Goal: Task Accomplishment & Management: Complete application form

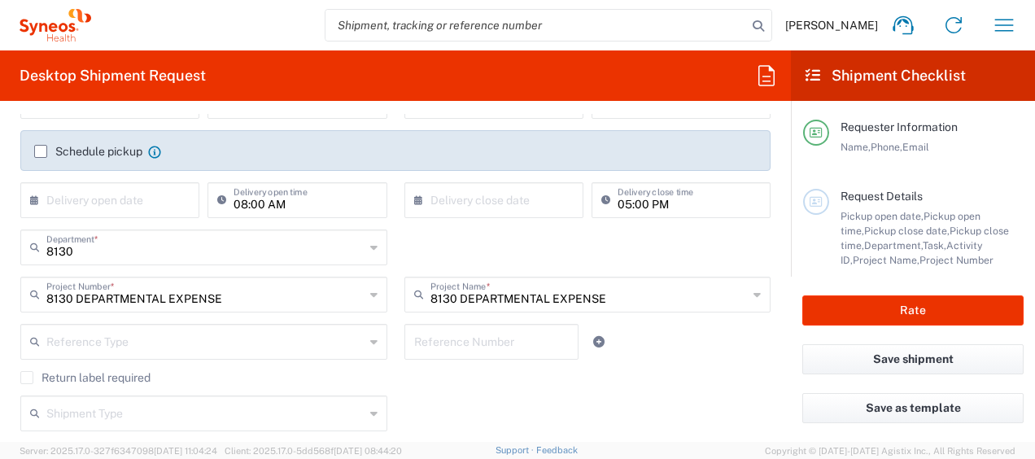
scroll to position [244, 0]
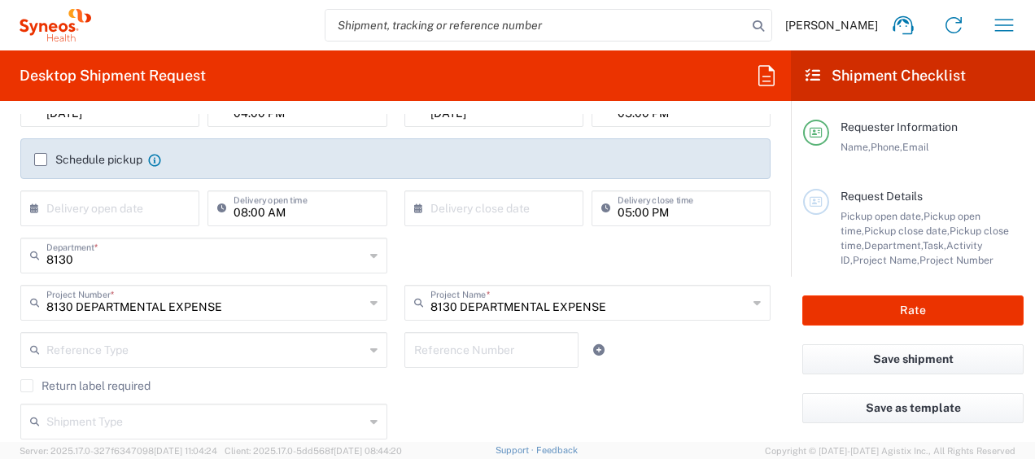
click at [156, 207] on input "text" at bounding box center [113, 207] width 134 height 28
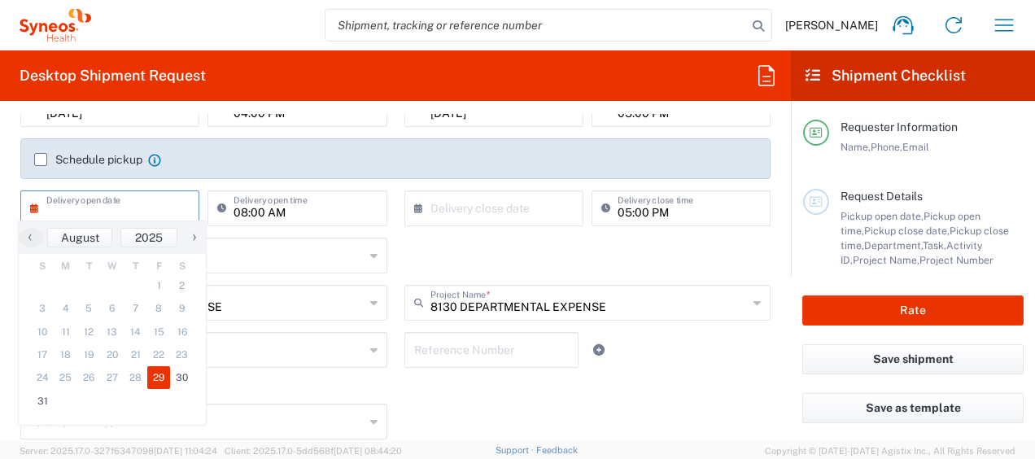
click at [156, 377] on span "29" at bounding box center [159, 377] width 24 height 23
type input "[DATE]"
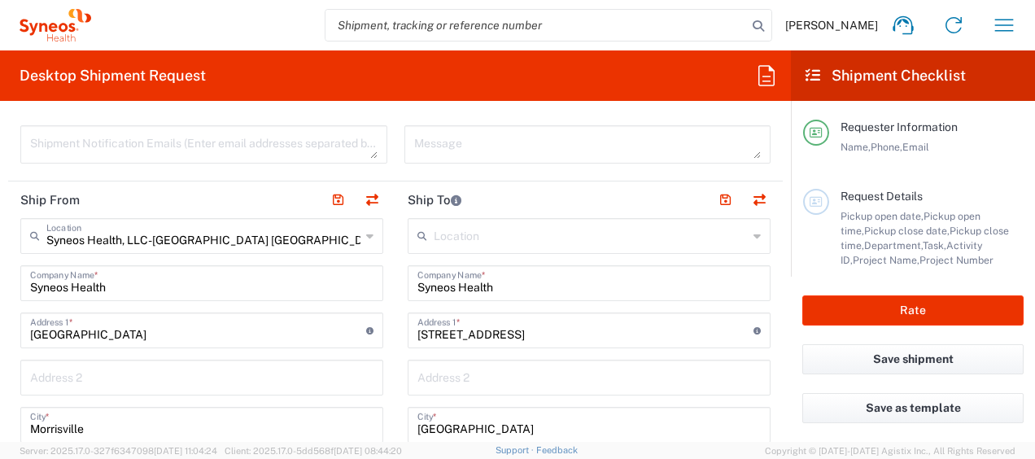
scroll to position [651, 0]
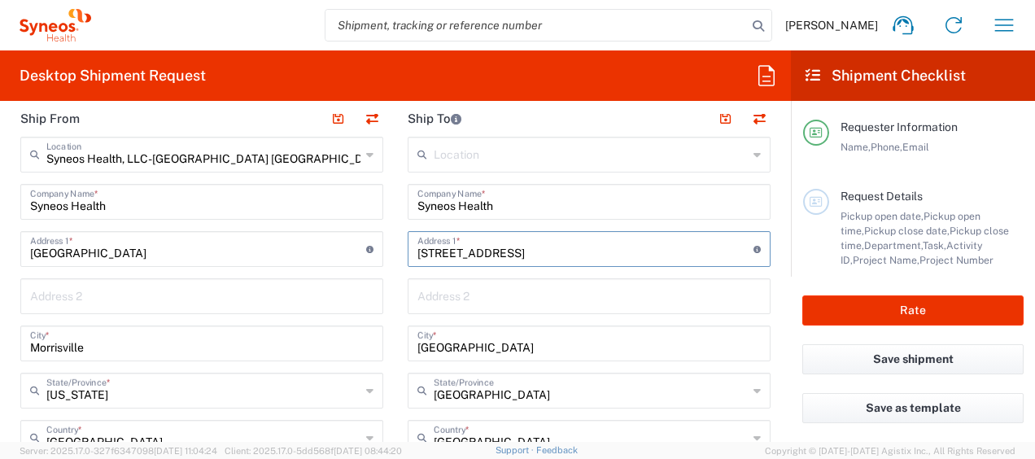
drag, startPoint x: 527, startPoint y: 251, endPoint x: 394, endPoint y: 255, distance: 133.5
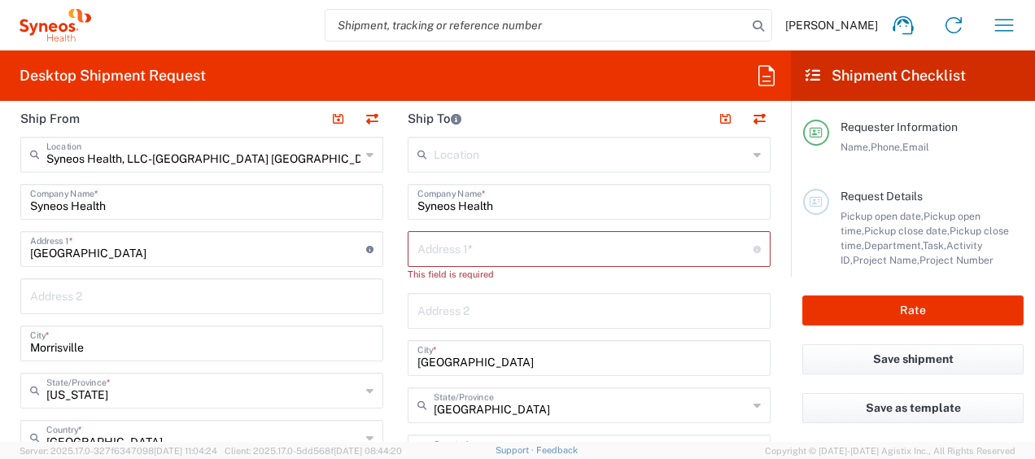
click at [466, 252] on input "text" at bounding box center [585, 247] width 336 height 28
paste input "[STREET_ADDRESS]"
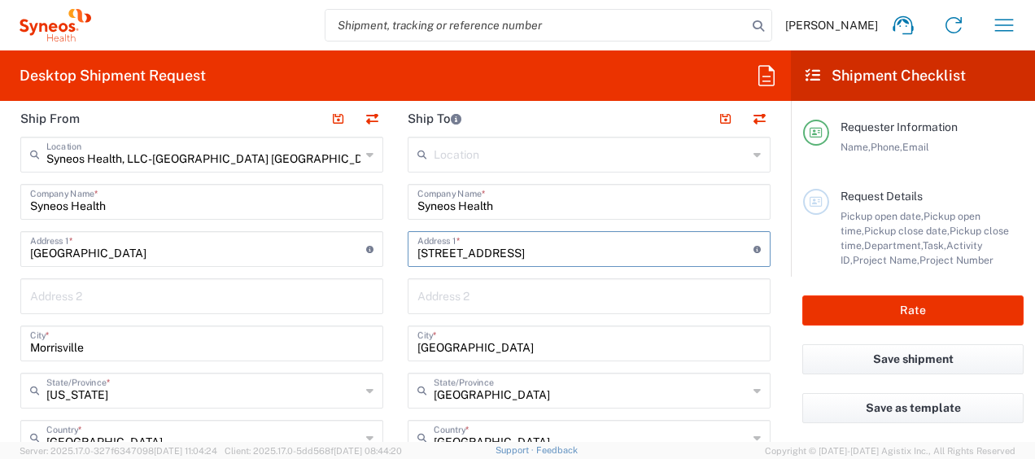
type input "[STREET_ADDRESS]"
drag, startPoint x: 530, startPoint y: 337, endPoint x: 515, endPoint y: 361, distance: 28.9
click at [382, 353] on div "Ship From Syneos Health, LLC-[GEOGRAPHIC_DATA] [GEOGRAPHIC_DATA] [GEOGRAPHIC_DA…" at bounding box center [395, 463] width 774 height 726
paste input "Waukega"
type input "Waukegan"
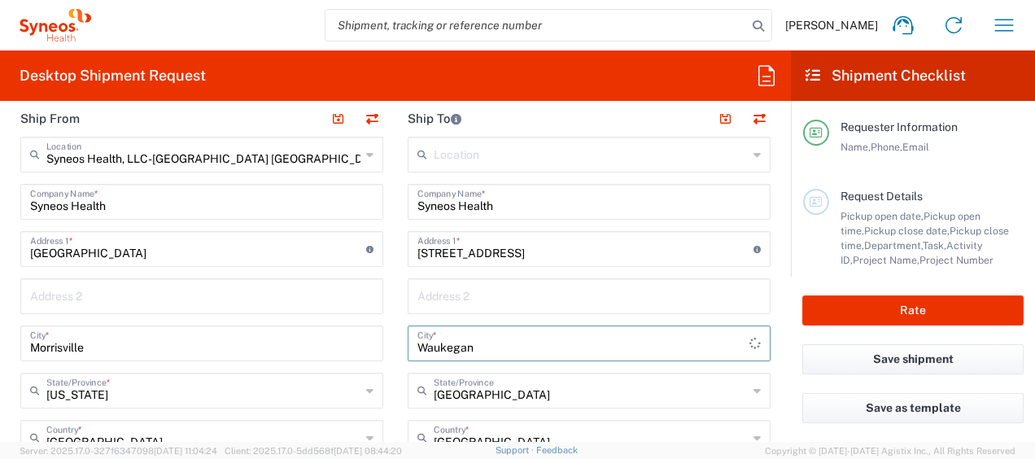
type input "[GEOGRAPHIC_DATA]"
click at [510, 387] on input "[GEOGRAPHIC_DATA]" at bounding box center [591, 389] width 314 height 28
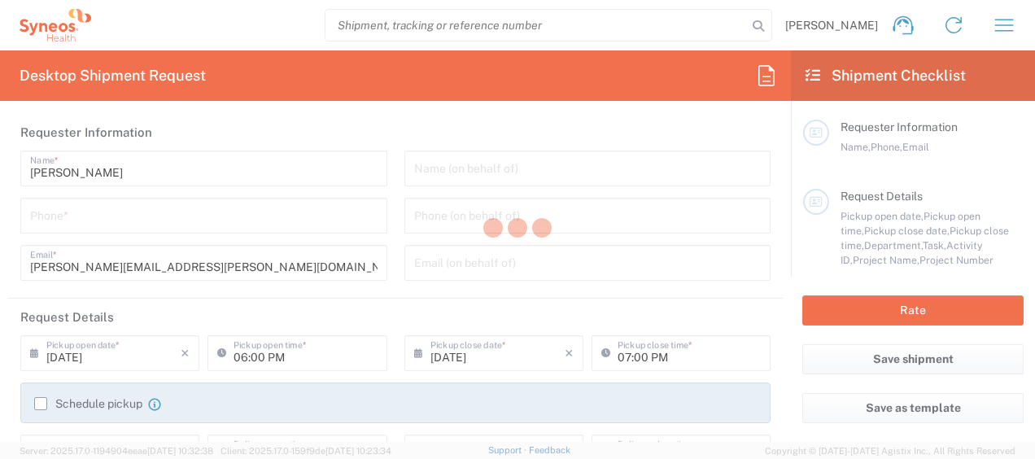
type input "8130"
type input "[US_STATE]"
type input "[GEOGRAPHIC_DATA]"
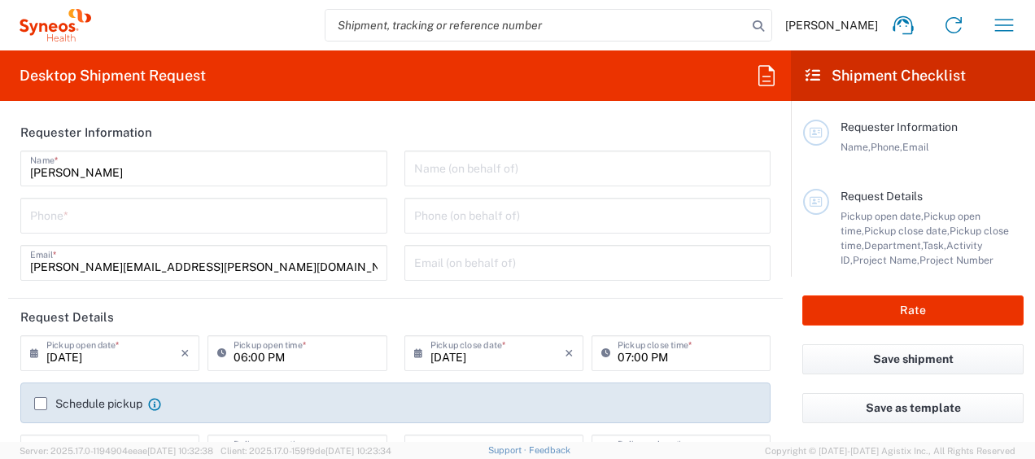
type input "Syneos Health, LLC-[GEOGRAPHIC_DATA] [GEOGRAPHIC_DATA] [GEOGRAPHIC_DATA]"
click at [90, 359] on input "08/20/2025" at bounding box center [113, 352] width 134 height 28
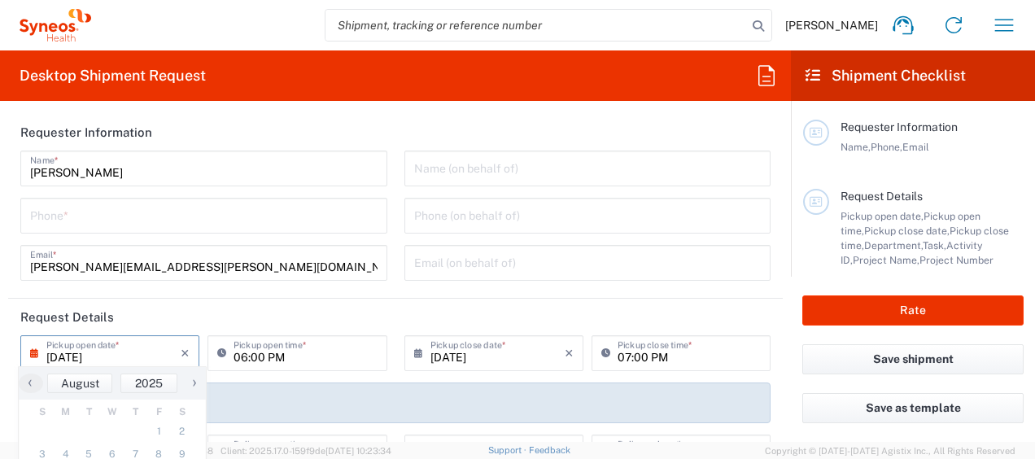
click at [123, 358] on input "08/20/2025" at bounding box center [113, 352] width 134 height 28
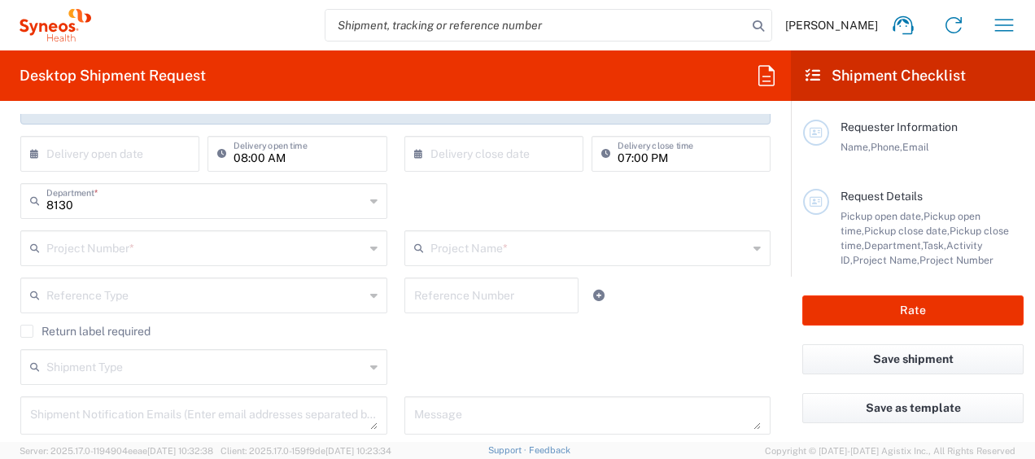
scroll to position [325, 0]
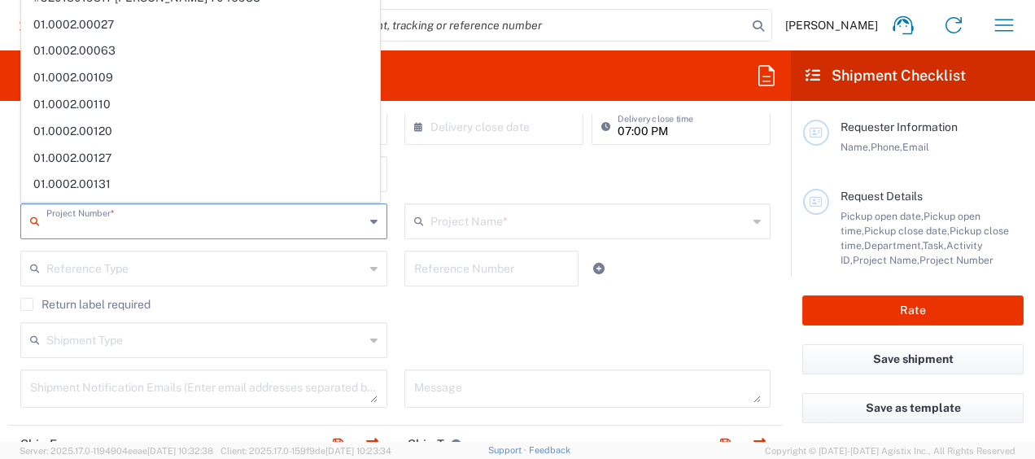
click at [259, 218] on input "text" at bounding box center [205, 220] width 318 height 28
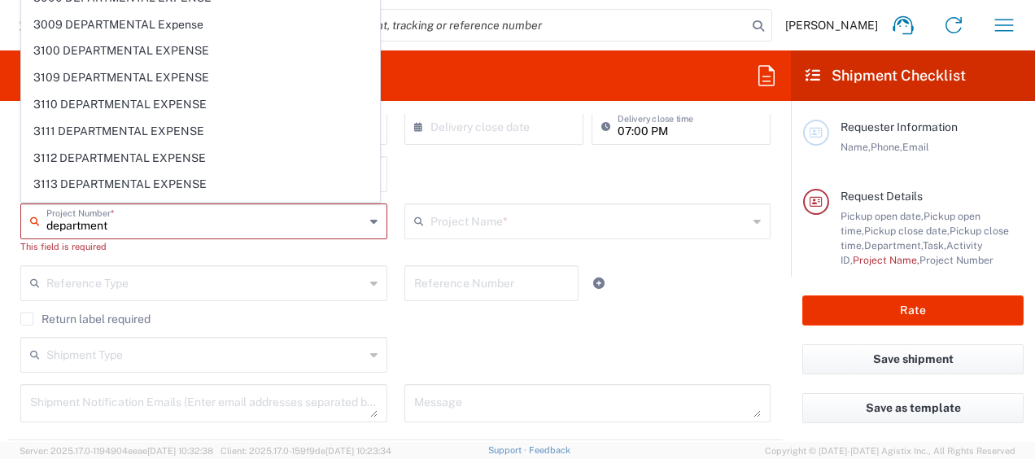
type input "department"
drag, startPoint x: 130, startPoint y: 234, endPoint x: 104, endPoint y: 221, distance: 29.1
click at [111, 223] on div "department Project Number *" at bounding box center [203, 221] width 367 height 36
drag, startPoint x: 104, startPoint y: 221, endPoint x: -3, endPoint y: 219, distance: 107.4
click at [0, 219] on html "Kristie Goodman Home Shipment estimator Shipment tracking Desktop shipment requ…" at bounding box center [517, 229] width 1035 height 459
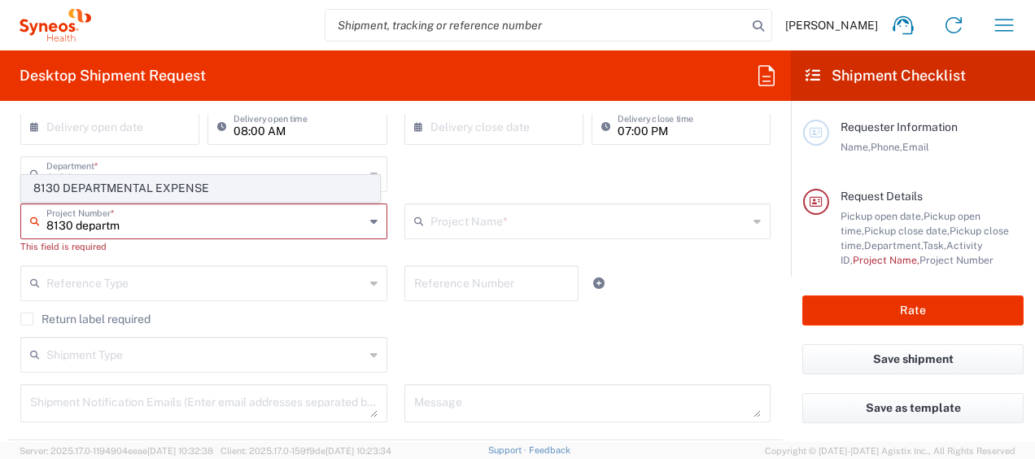
click at [130, 181] on span "8130 DEPARTMENTAL EXPENSE" at bounding box center [200, 188] width 357 height 25
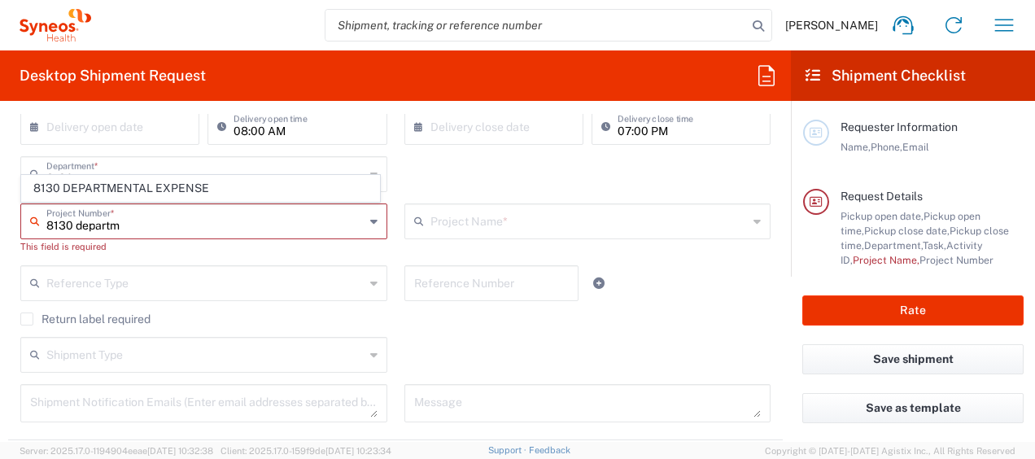
type input "8130 DEPARTMENTAL EXPENSE"
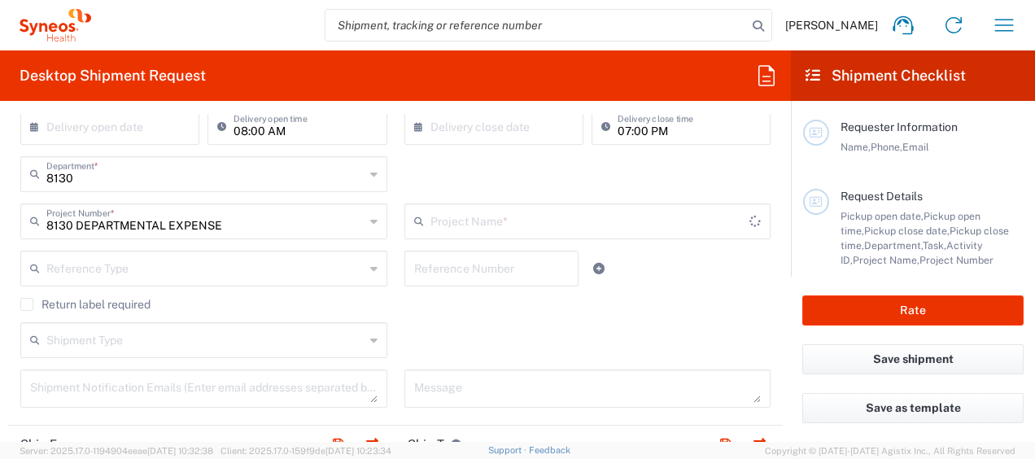
type input "8130 DEPARTMENTAL EXPENSE"
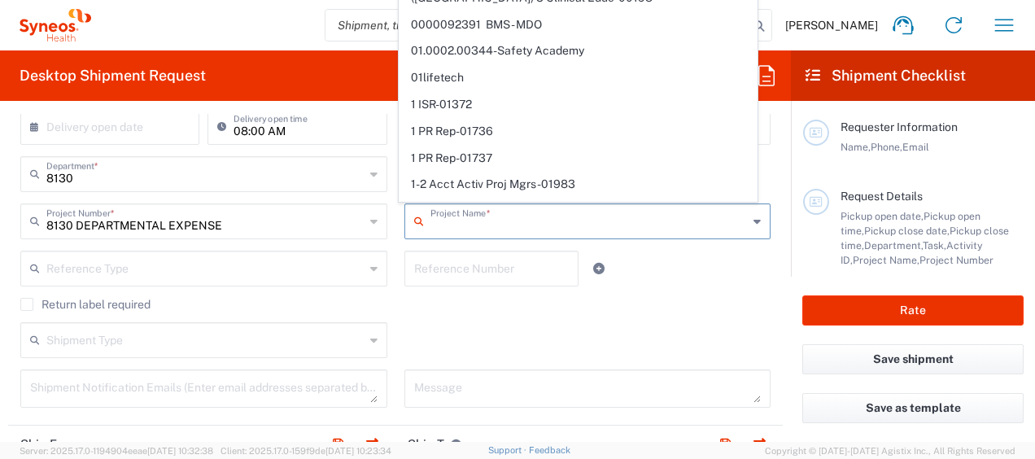
click at [463, 222] on input "text" at bounding box center [589, 220] width 318 height 28
type input "8130"
type input "8130 DEPARTMENTAL EXPENSE"
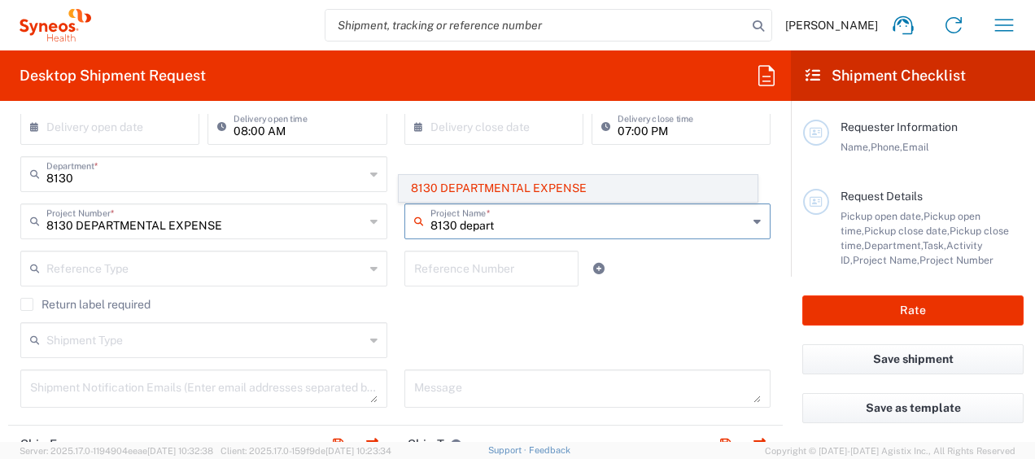
type input "8130 depart"
click at [514, 190] on span "8130 DEPARTMENTAL EXPENSE" at bounding box center [577, 188] width 357 height 25
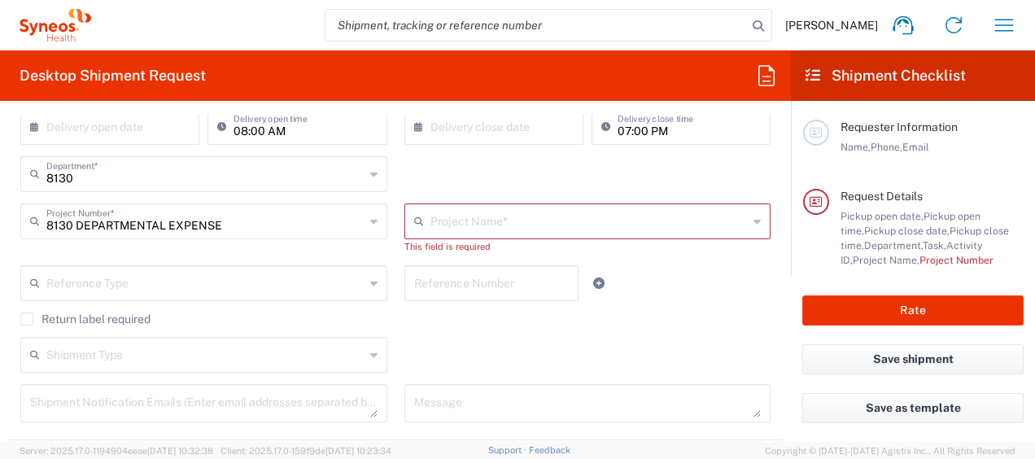
click at [501, 220] on input "text" at bounding box center [589, 220] width 318 height 28
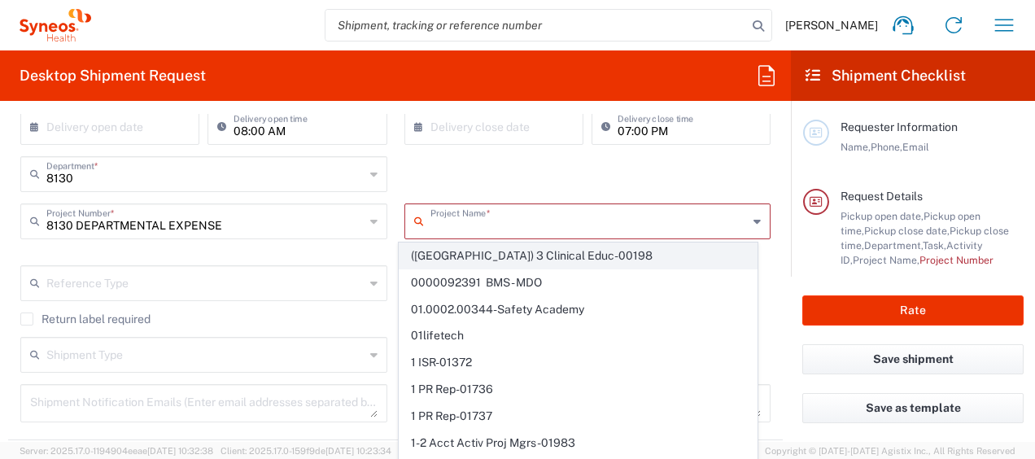
click at [474, 264] on span "([GEOGRAPHIC_DATA]) 3 Clinical Educ-00198" at bounding box center [577, 255] width 357 height 25
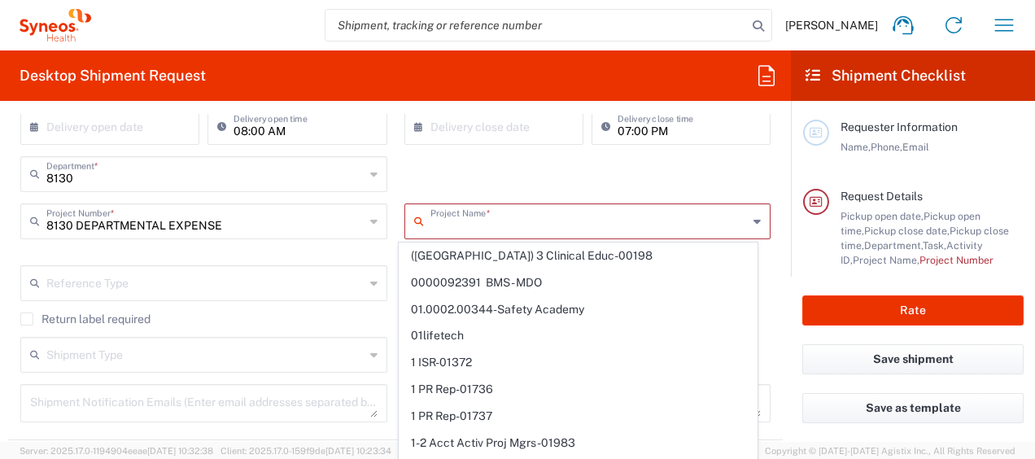
type input "([GEOGRAPHIC_DATA]) 3 Clinical Educ-00198"
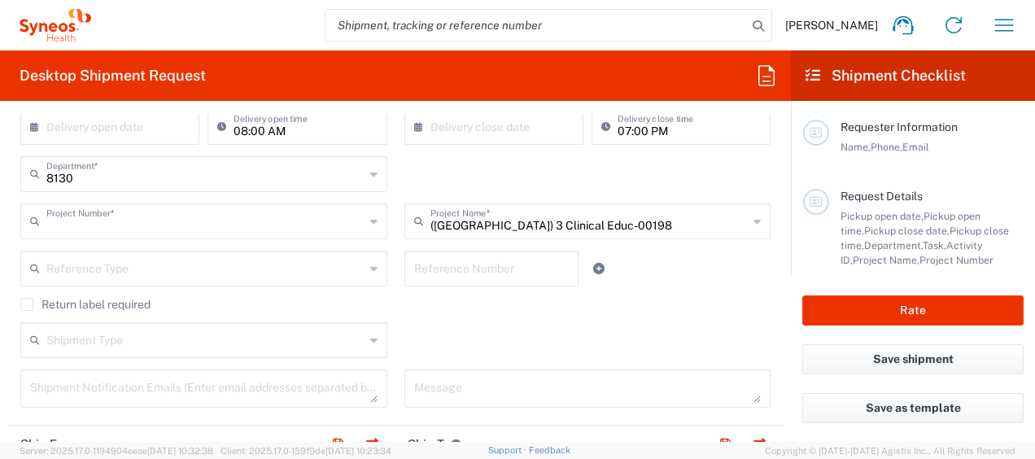
type input "([GEOGRAPHIC_DATA]) 3 Clinical Educ-00198"
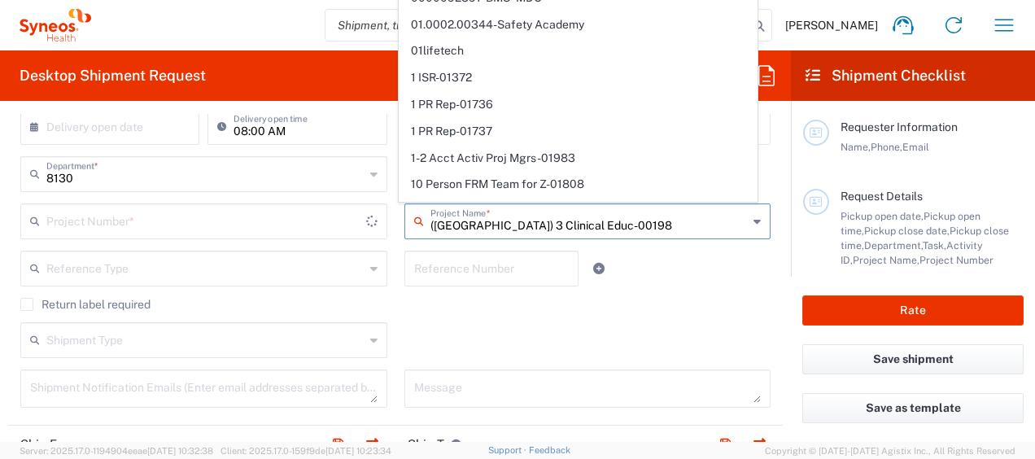
click at [475, 216] on input "([GEOGRAPHIC_DATA]) 3 Clinical Educ-00198" at bounding box center [589, 220] width 318 height 28
type input "400000198"
click at [216, 227] on input "text" at bounding box center [205, 220] width 318 height 28
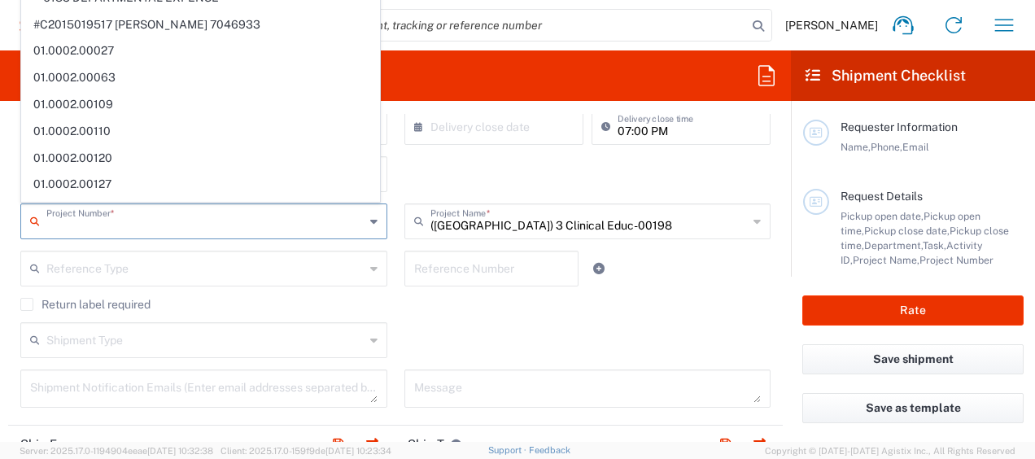
drag, startPoint x: 30, startPoint y: 229, endPoint x: -3, endPoint y: 233, distance: 33.5
click at [0, 233] on html "Kristie Goodman Home Shipment estimator Shipment tracking Desktop shipment requ…" at bounding box center [517, 229] width 1035 height 459
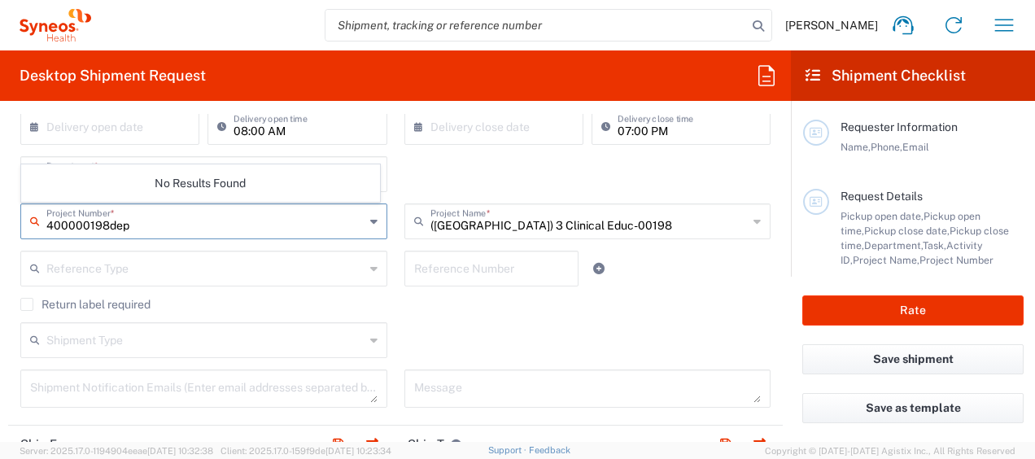
click at [95, 224] on input "400000198dep" at bounding box center [205, 220] width 318 height 28
type input "d"
type input "8130 departmental"
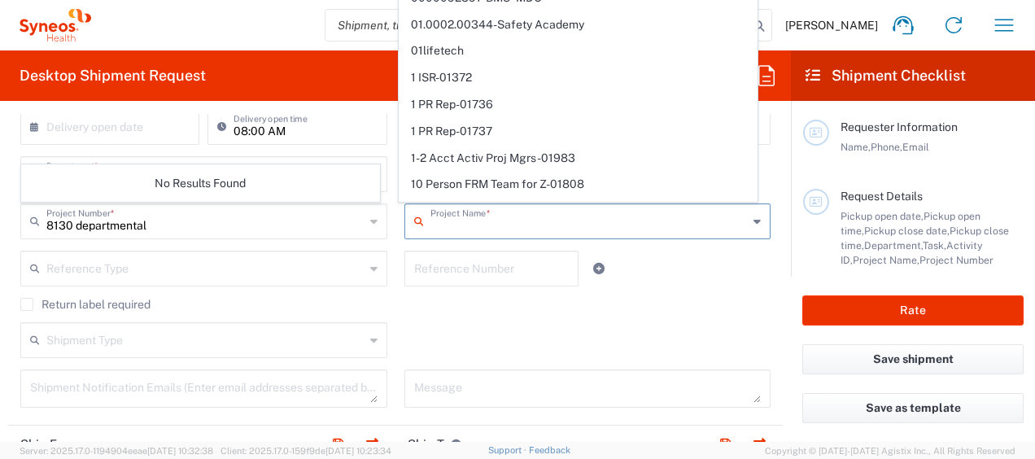
drag, startPoint x: 621, startPoint y: 222, endPoint x: 414, endPoint y: 220, distance: 207.4
click at [414, 220] on div "Project Name *" at bounding box center [587, 221] width 367 height 36
click at [205, 218] on input "text" at bounding box center [205, 220] width 318 height 28
type input "([GEOGRAPHIC_DATA]) 3 Clinical Educ-00198"
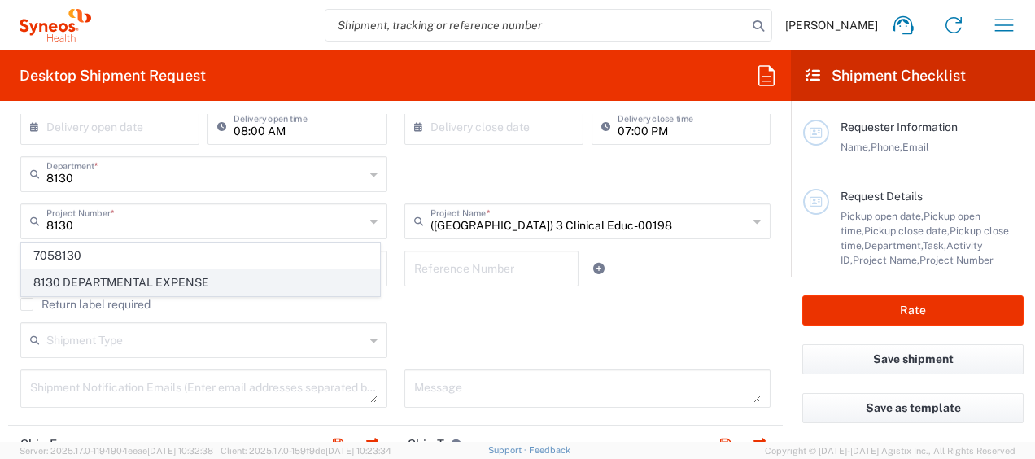
click at [185, 275] on span "8130 DEPARTMENTAL EXPENSE" at bounding box center [200, 282] width 357 height 25
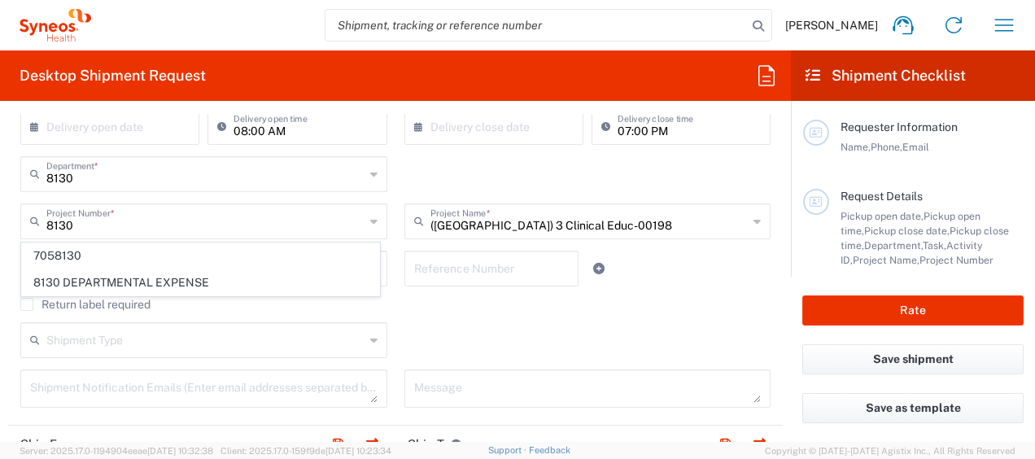
type input "8130 DEPARTMENTAL EXPENSE"
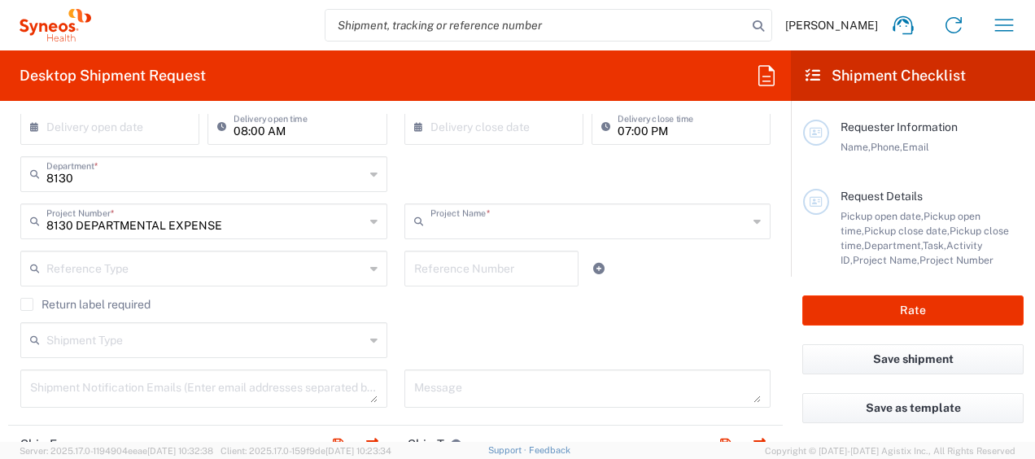
type input "8130 DEPARTMENTAL EXPENSE"
click at [686, 304] on agx-checkbox-control "Return label required" at bounding box center [395, 304] width 750 height 13
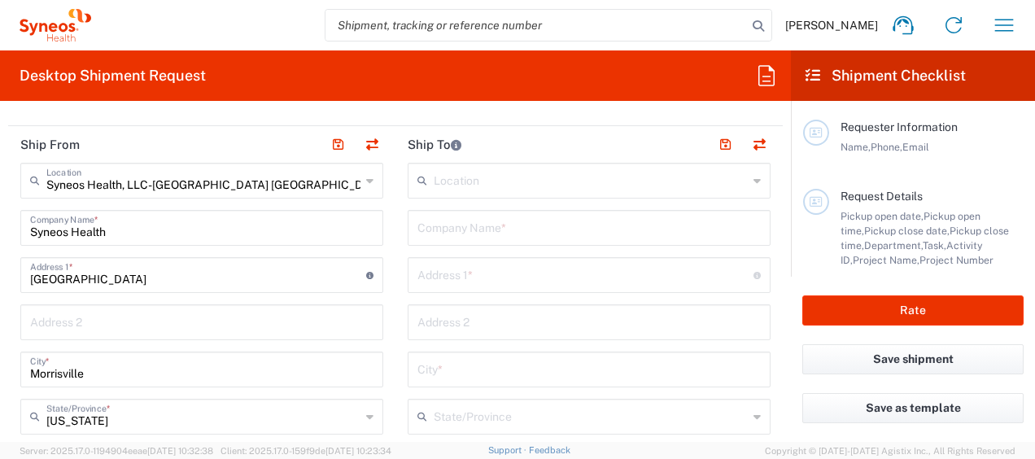
scroll to position [651, 0]
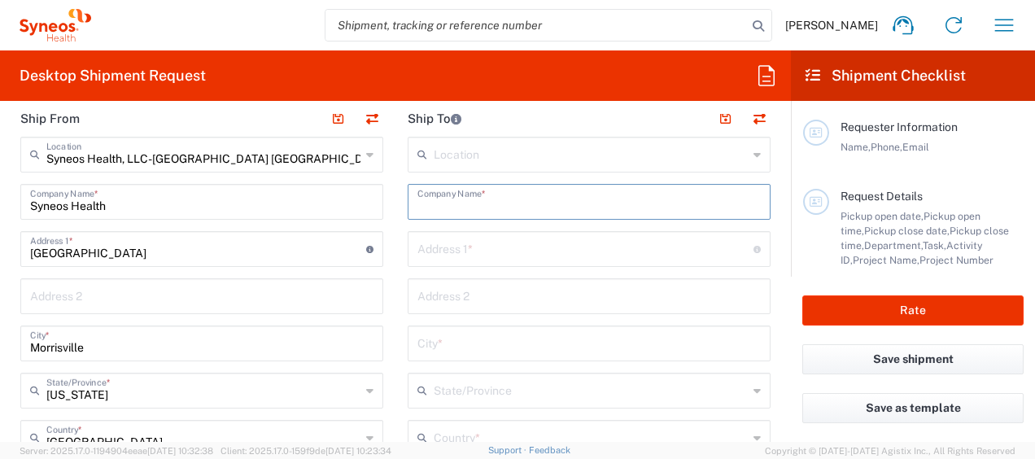
click at [465, 201] on input "text" at bounding box center [588, 200] width 343 height 28
type input "The Sole Revivial"
click at [499, 255] on input "text" at bounding box center [585, 247] width 336 height 28
paste input "[STREET_ADDRESS]"
type input "[STREET_ADDRESS]"
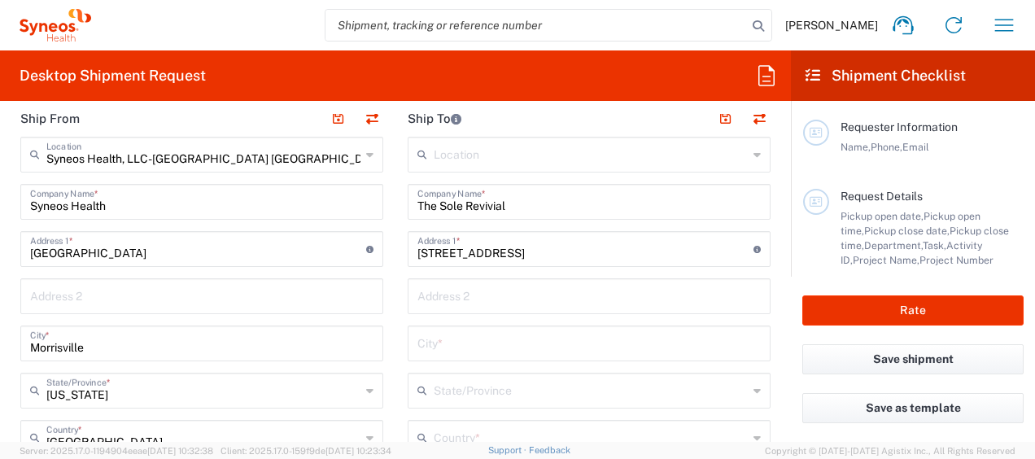
click at [508, 351] on input "text" at bounding box center [588, 342] width 343 height 28
paste input "Waukegan"
type input "Waukegan"
click at [495, 386] on input "text" at bounding box center [591, 389] width 314 height 28
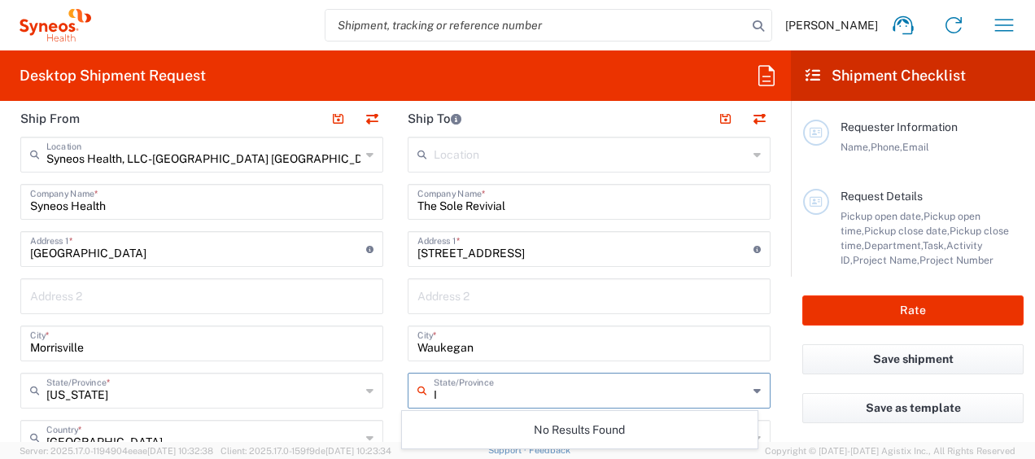
type input "Il"
click at [462, 394] on input "Il" at bounding box center [591, 389] width 314 height 28
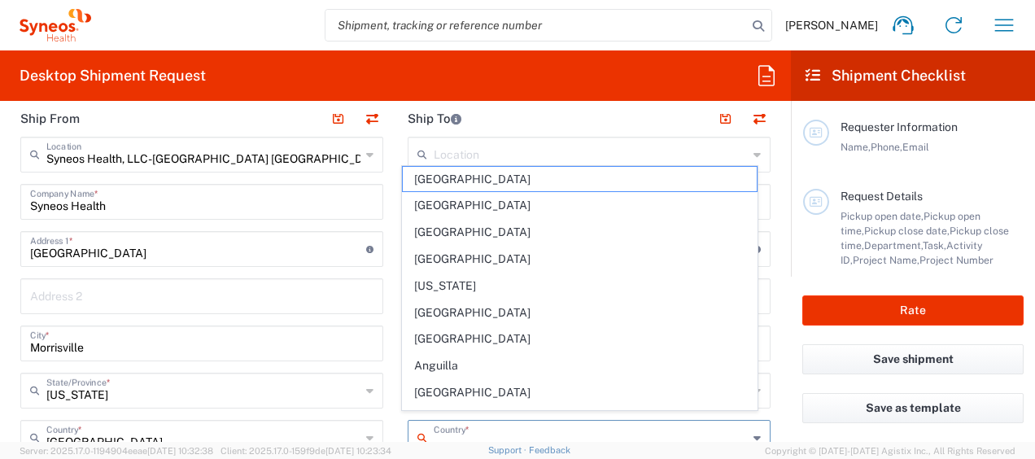
scroll to position [658, 0]
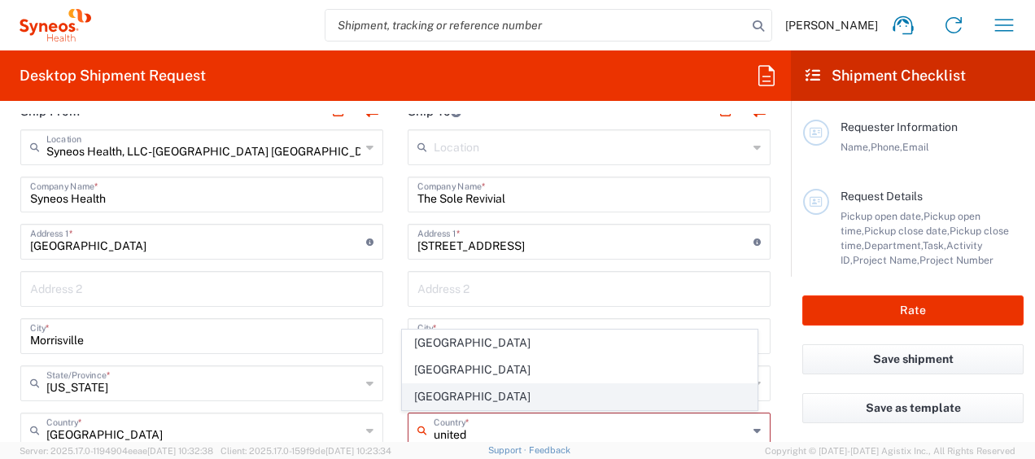
click at [439, 390] on span "[GEOGRAPHIC_DATA]" at bounding box center [579, 396] width 353 height 25
type input "[GEOGRAPHIC_DATA]"
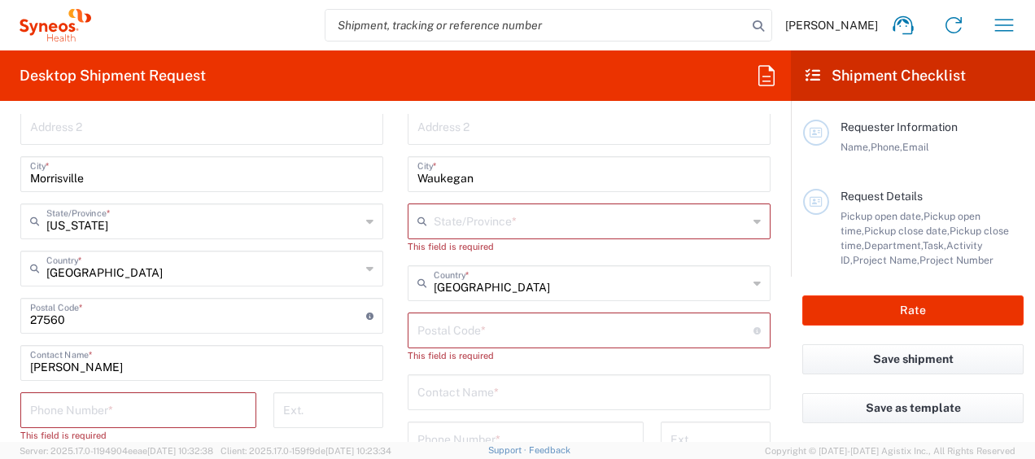
scroll to position [821, 0]
click at [500, 224] on input "text" at bounding box center [591, 219] width 314 height 28
click at [447, 186] on span "[US_STATE]" at bounding box center [579, 186] width 353 height 25
type input "[US_STATE]"
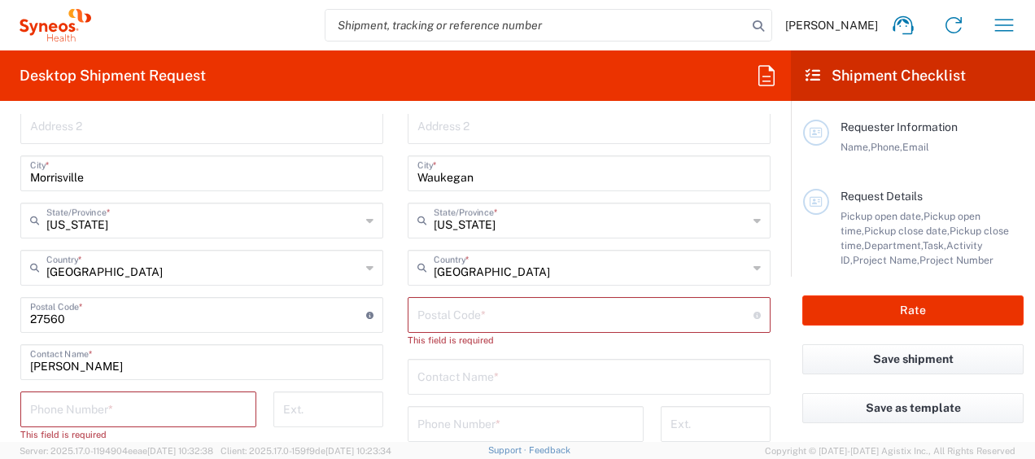
click at [512, 311] on input "undefined" at bounding box center [585, 313] width 336 height 28
paste input "60085"
type input "60085"
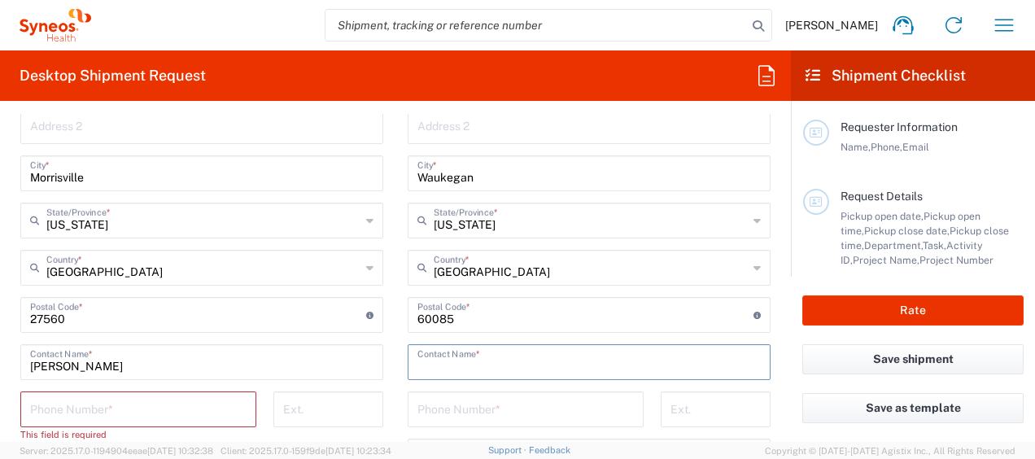
click at [473, 364] on input "text" at bounding box center [588, 360] width 343 height 28
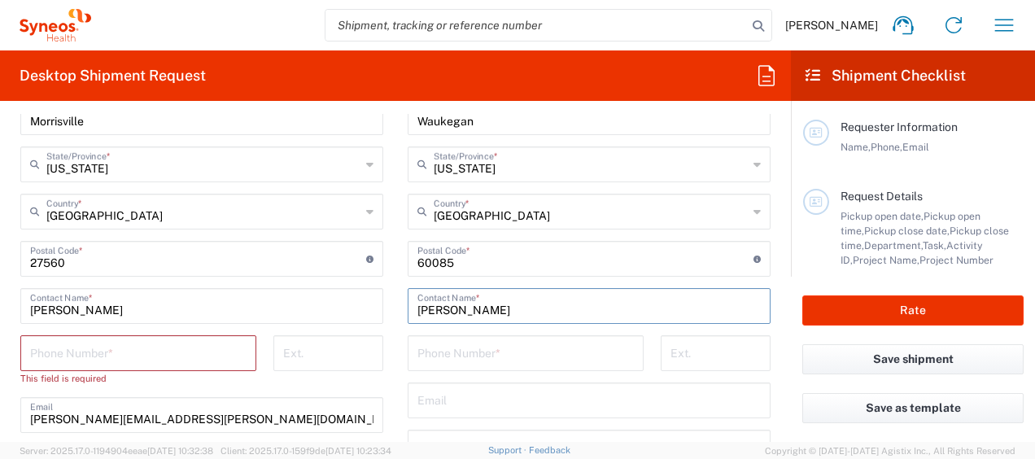
scroll to position [902, 0]
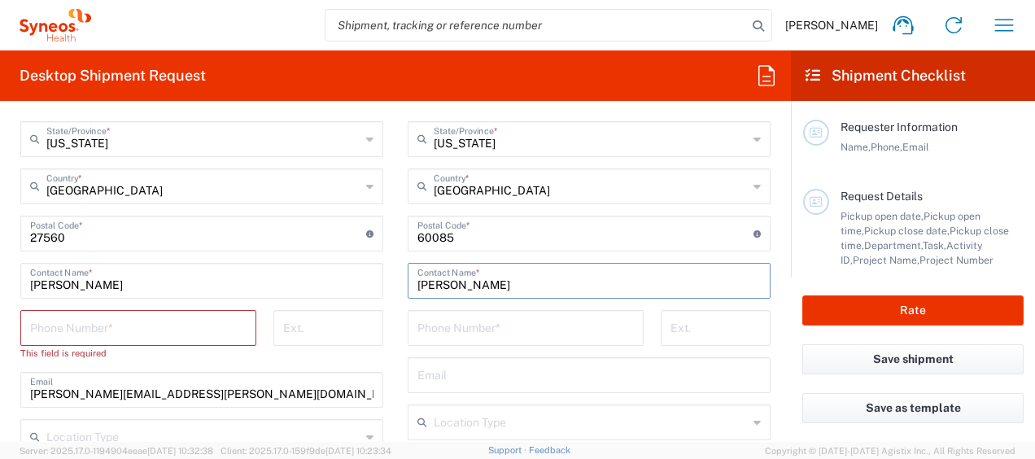
type input "Ann Pliskat"
click at [502, 331] on input "tel" at bounding box center [525, 326] width 216 height 28
type input "8477700551"
click at [111, 333] on input "tel" at bounding box center [138, 326] width 216 height 28
type input "9193684306"
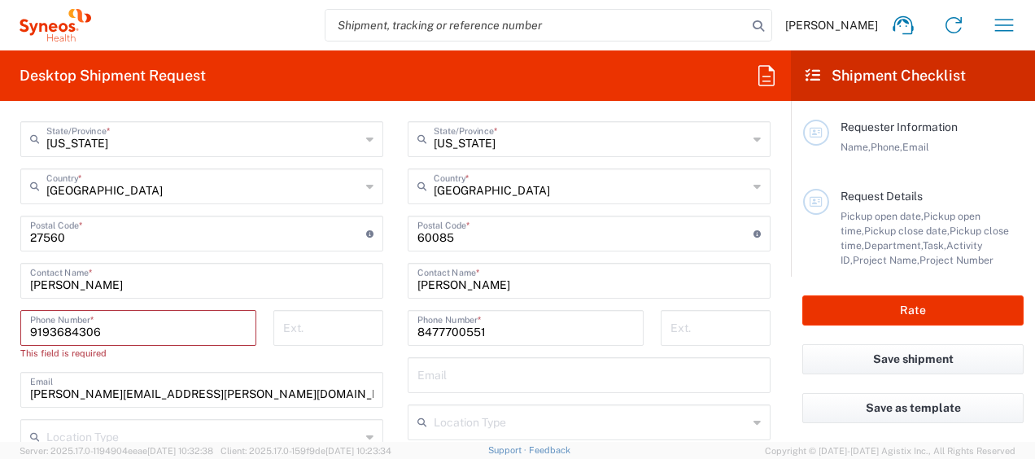
type input "9193684306"
type input "[PERSON_NAME][EMAIL_ADDRESS][PERSON_NAME][DOMAIN_NAME]"
type input "[DATE]"
type input "[PERSON_NAME][EMAIL_ADDRESS][PERSON_NAME][DOMAIN_NAME]"
type input "Residential/Home"
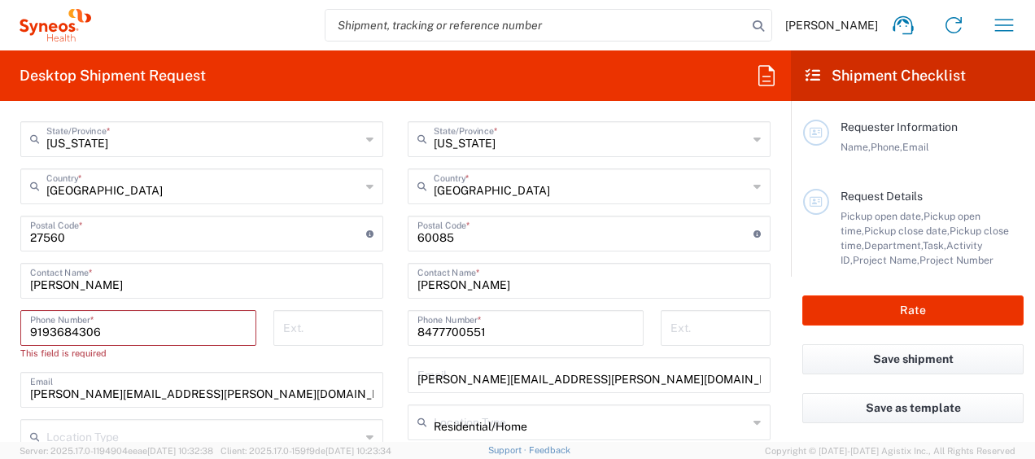
type input "Sender/Shipper"
type input "Delivery Duty Paid"
click at [537, 152] on input "[US_STATE]" at bounding box center [591, 138] width 314 height 28
click at [537, 377] on input "[PERSON_NAME][EMAIL_ADDRESS][PERSON_NAME][DOMAIN_NAME]" at bounding box center [588, 374] width 343 height 28
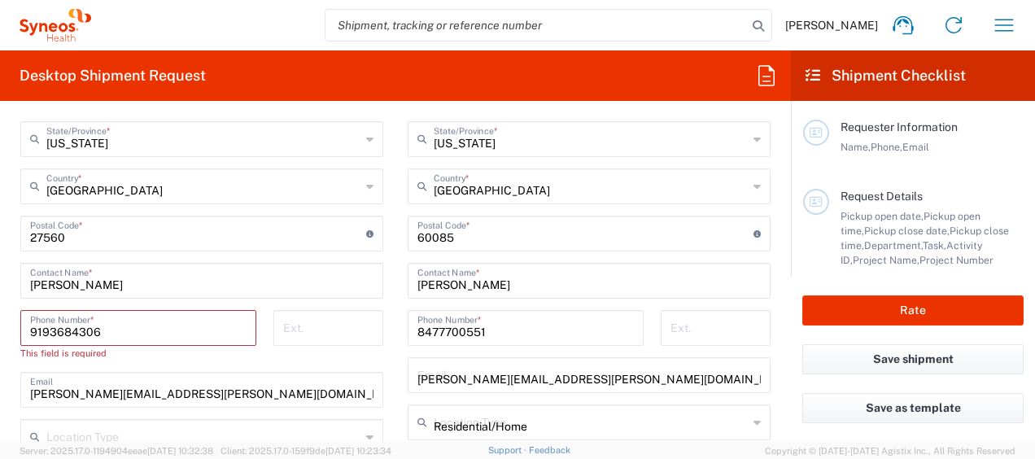
click at [537, 377] on input "[PERSON_NAME][EMAIL_ADDRESS][PERSON_NAME][DOMAIN_NAME]" at bounding box center [588, 374] width 343 height 28
type input "[US_STATE]"
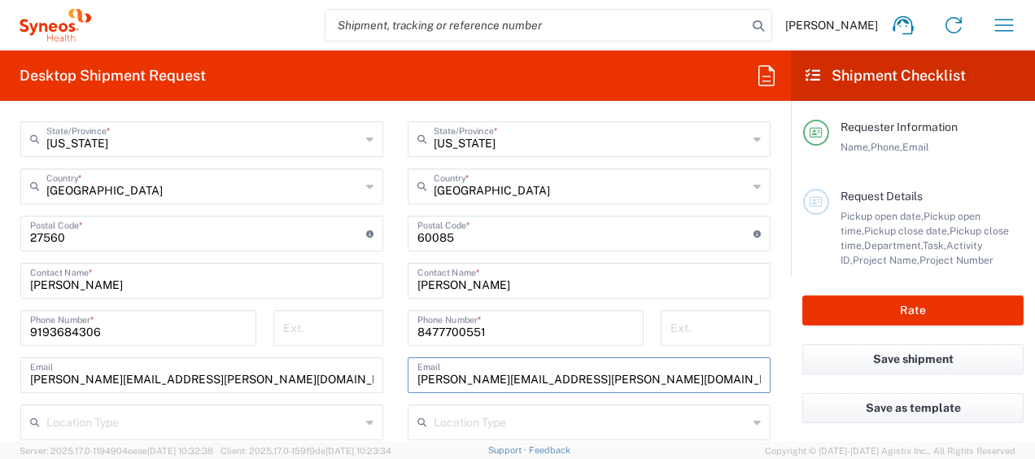
scroll to position [1065, 0]
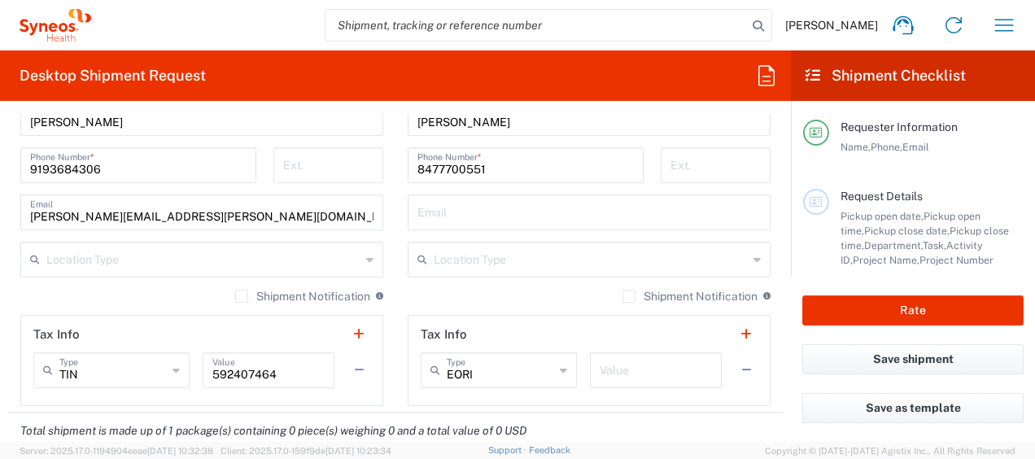
click at [475, 299] on div "Shipment Notification If checked, a shipment notification email will be sent to…" at bounding box center [589, 302] width 363 height 26
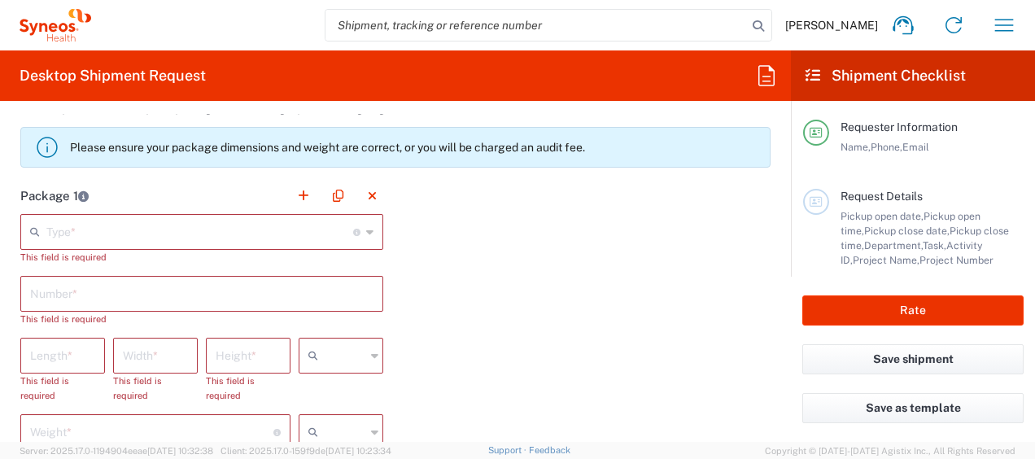
scroll to position [1390, 0]
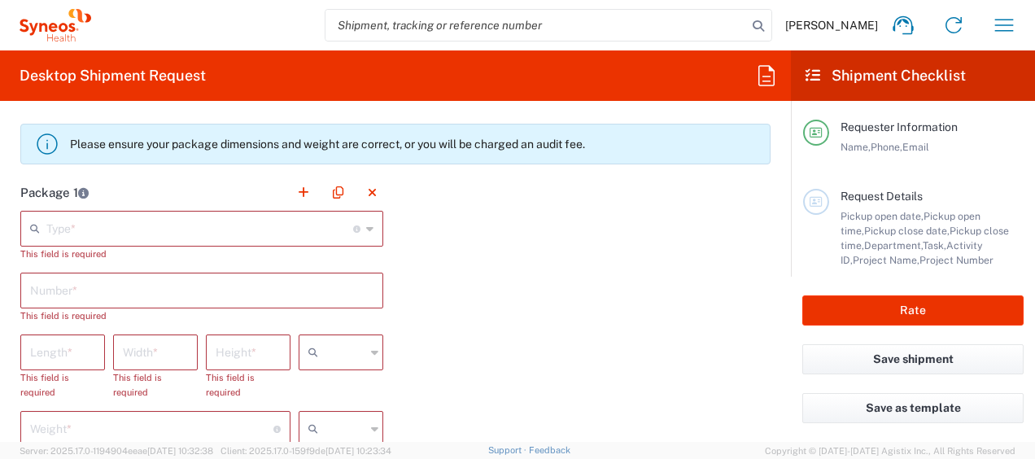
click at [150, 232] on input "text" at bounding box center [199, 227] width 307 height 28
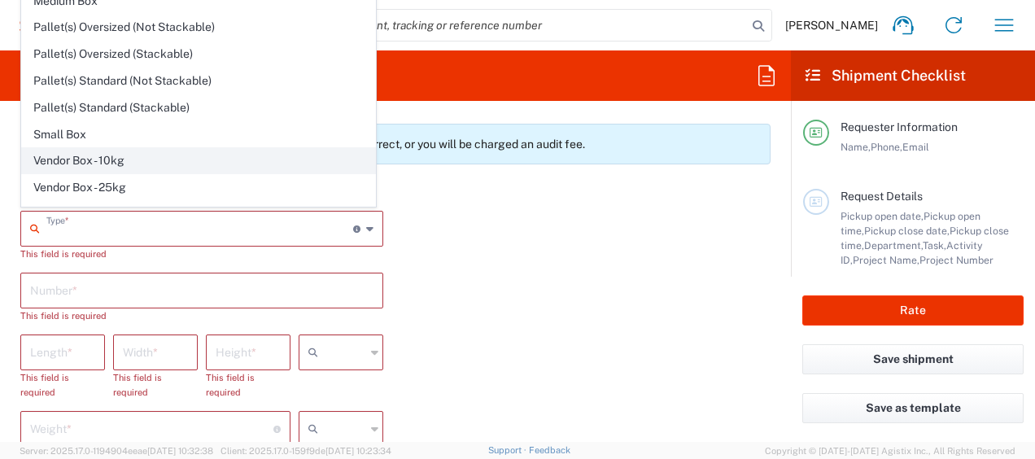
scroll to position [43, 0]
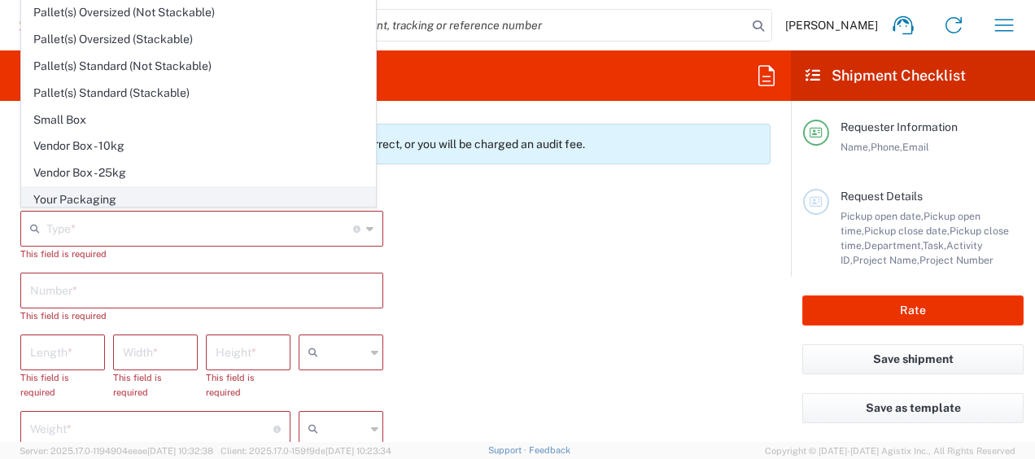
click at [96, 190] on span "Your Packaging" at bounding box center [198, 199] width 353 height 25
type input "Your Packaging"
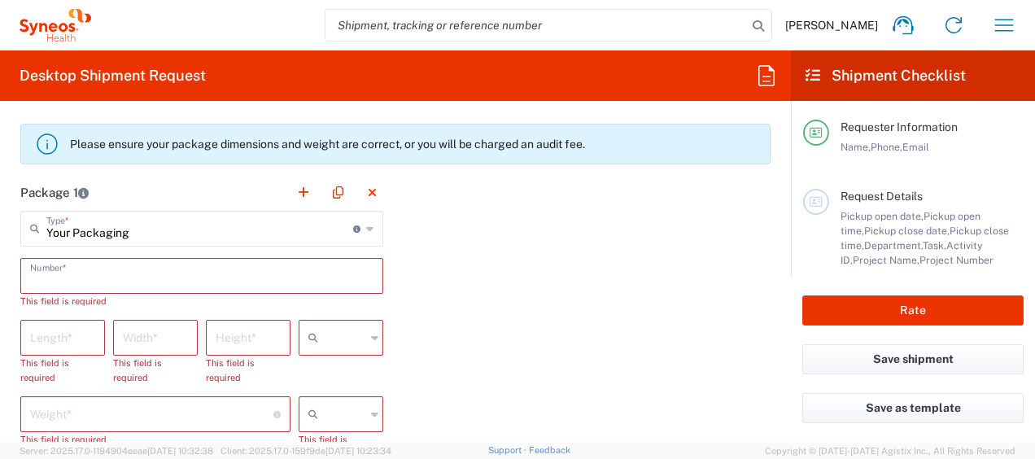
click at [76, 277] on input "text" at bounding box center [201, 274] width 343 height 28
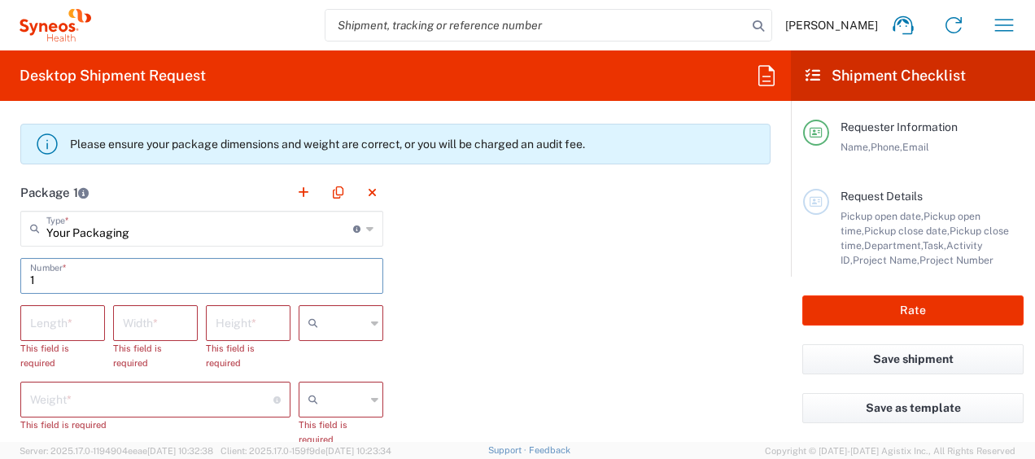
scroll to position [1471, 0]
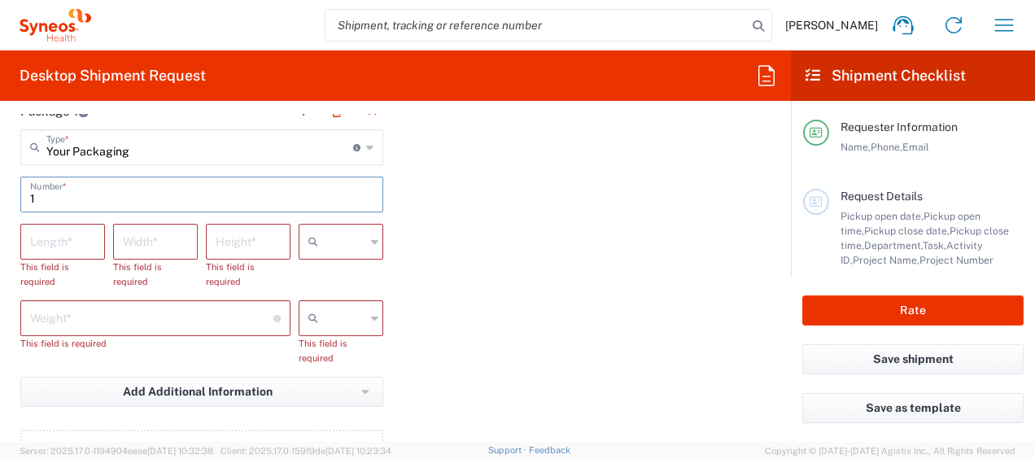
type input "1"
click at [46, 246] on input "number" at bounding box center [62, 240] width 65 height 28
type input "15"
click at [161, 239] on input "number" at bounding box center [155, 240] width 65 height 28
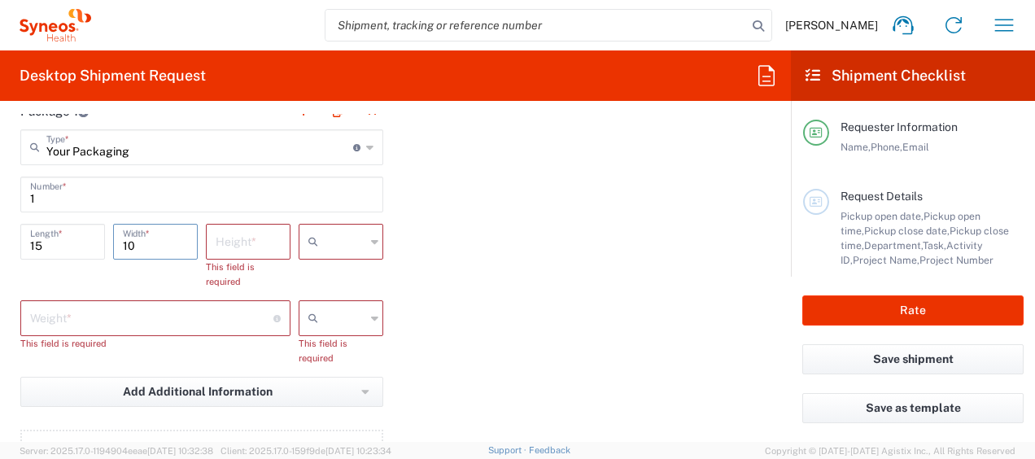
type input "10"
click at [254, 236] on input "number" at bounding box center [248, 240] width 65 height 28
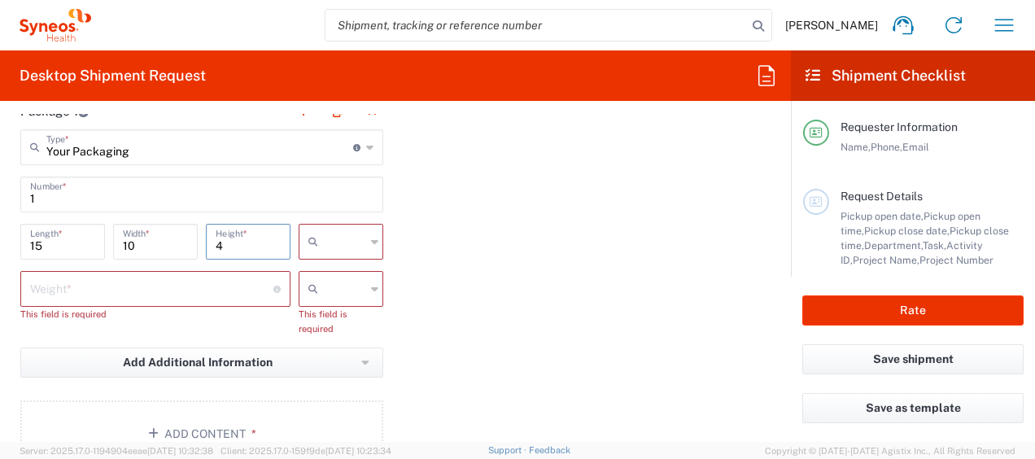
type input "4"
click at [223, 296] on input "number" at bounding box center [151, 287] width 243 height 28
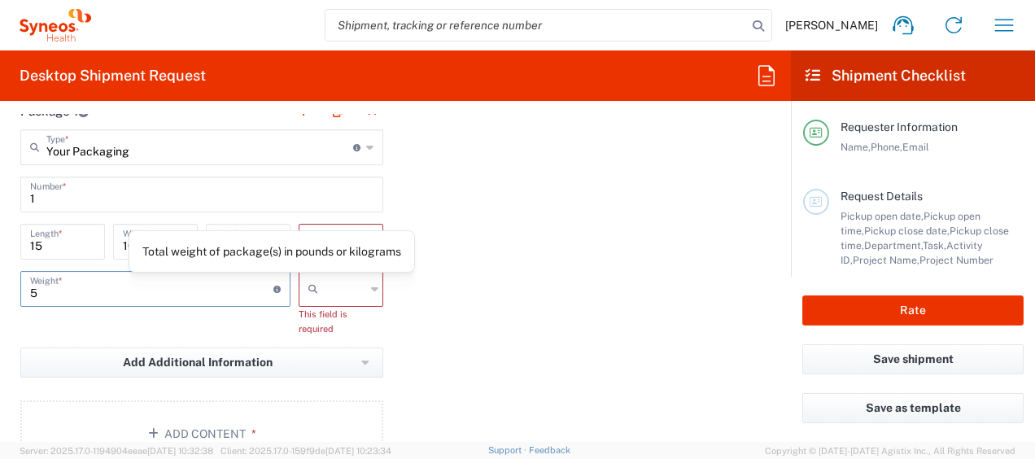
type input "5"
click at [325, 291] on input "text" at bounding box center [345, 289] width 41 height 26
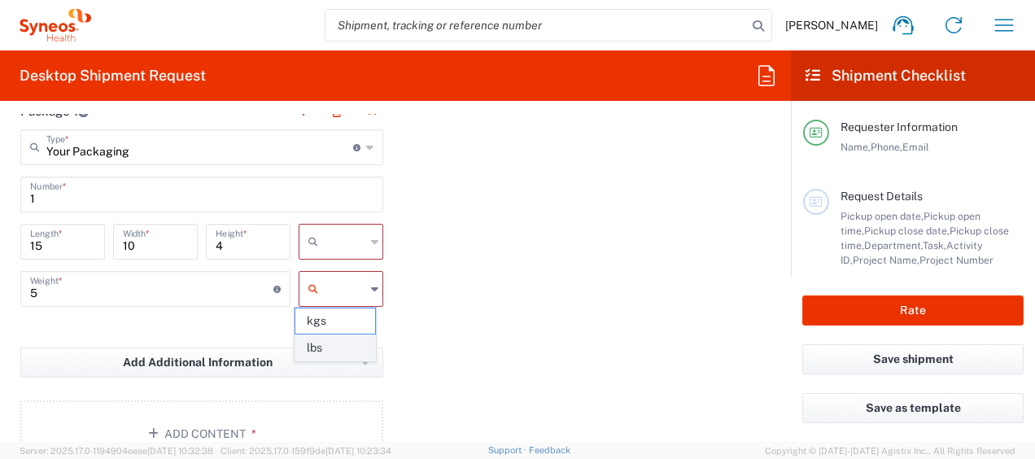
click at [320, 347] on span "lbs" at bounding box center [335, 347] width 80 height 25
type input "lbs"
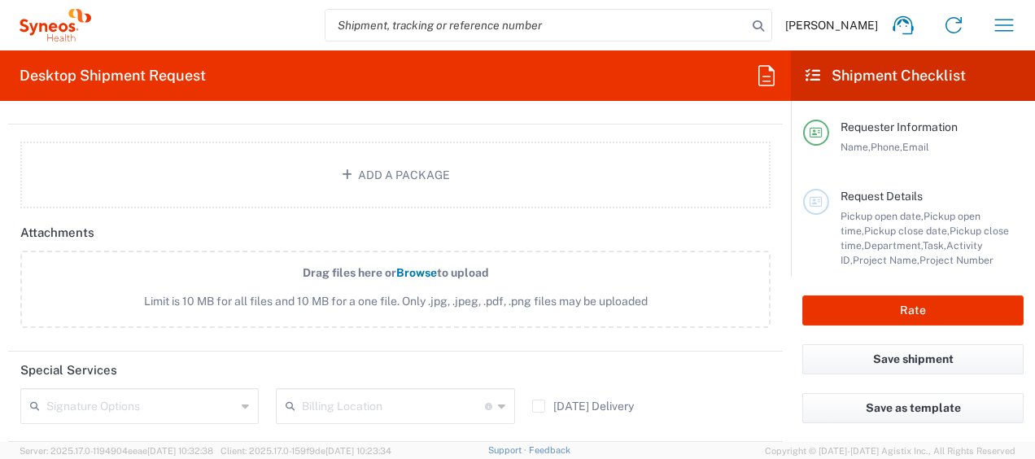
scroll to position [1634, 0]
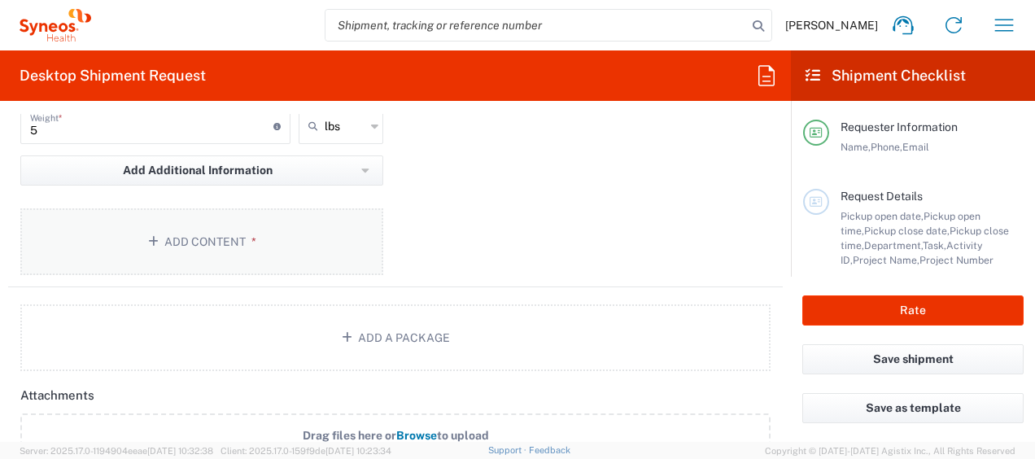
click at [214, 228] on button "Add Content *" at bounding box center [201, 241] width 363 height 67
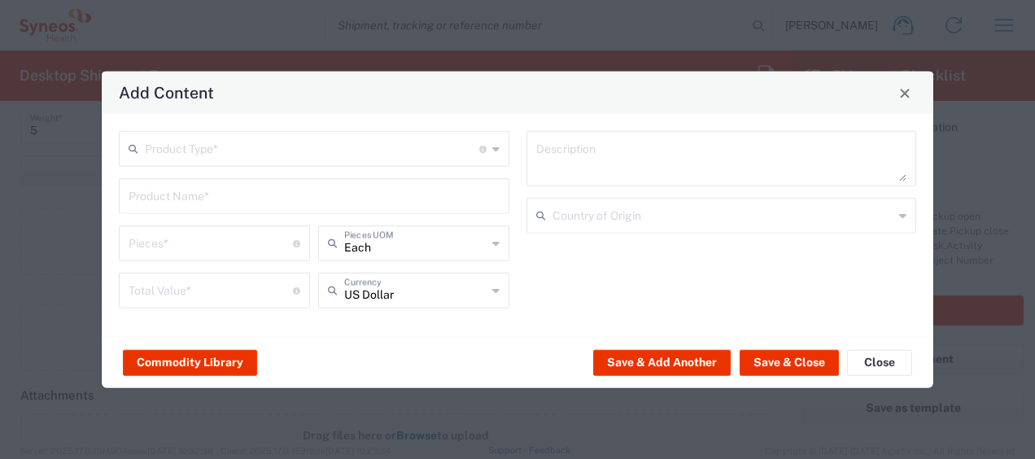
click at [265, 151] on input "text" at bounding box center [312, 147] width 334 height 28
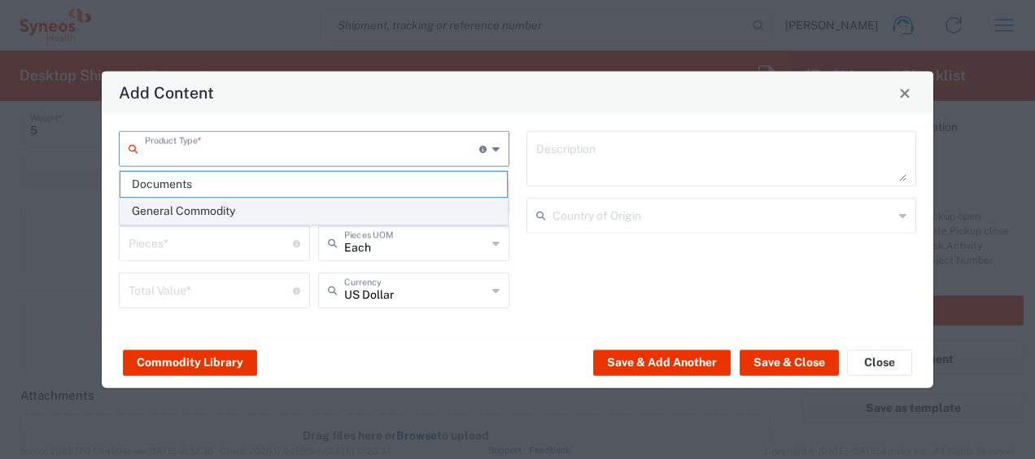
click at [222, 208] on span "General Commodity" at bounding box center [313, 210] width 387 height 25
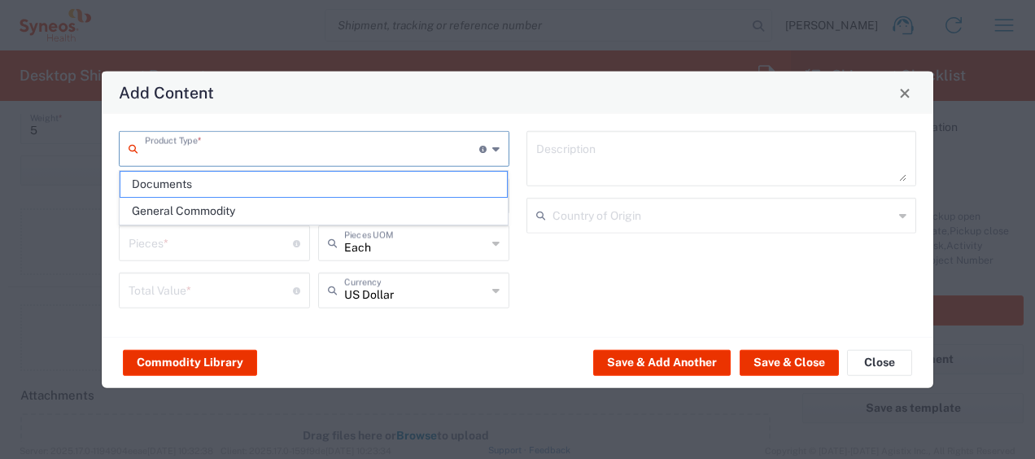
type input "General Commodity"
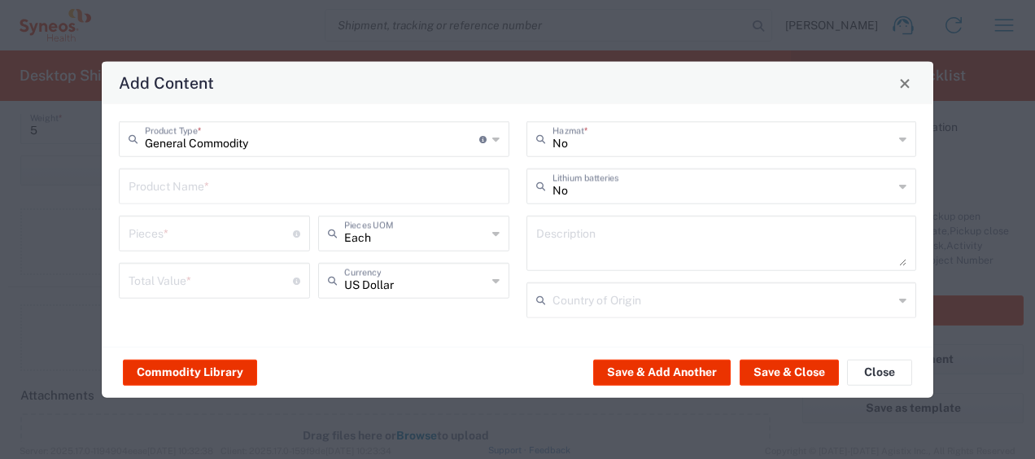
click at [410, 187] on input "text" at bounding box center [314, 185] width 371 height 28
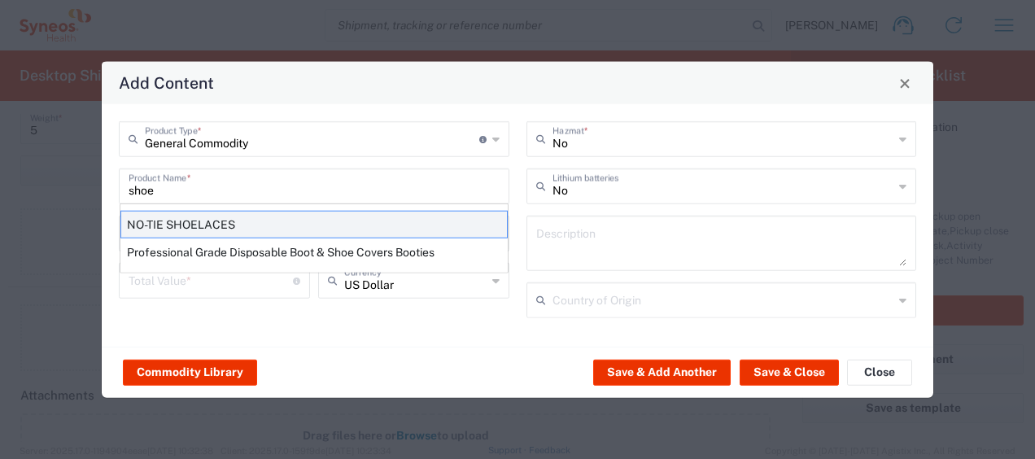
click at [374, 220] on div "NO-TIE SHOELACES" at bounding box center [313, 225] width 387 height 28
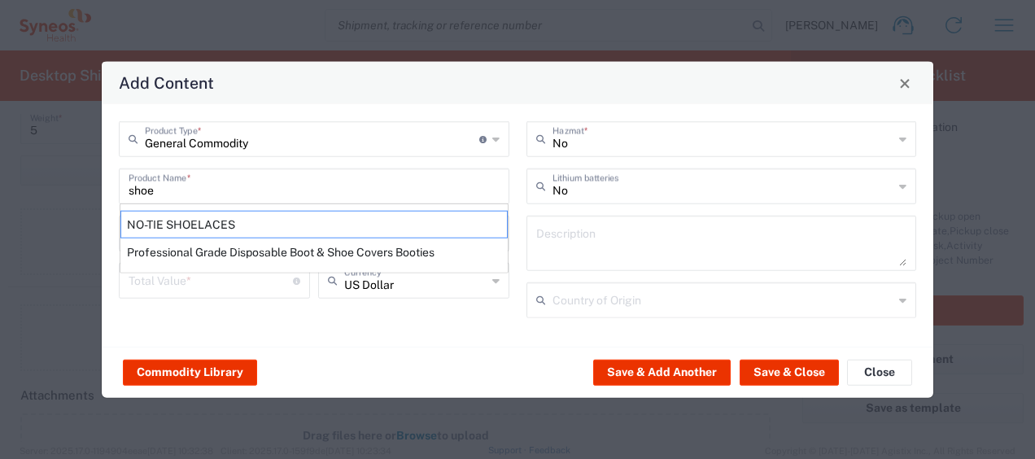
type input "NO-TIE SHOELACES"
type input "1"
type textarea "SYNTHETIC MATERIAL"
type input "[GEOGRAPHIC_DATA]"
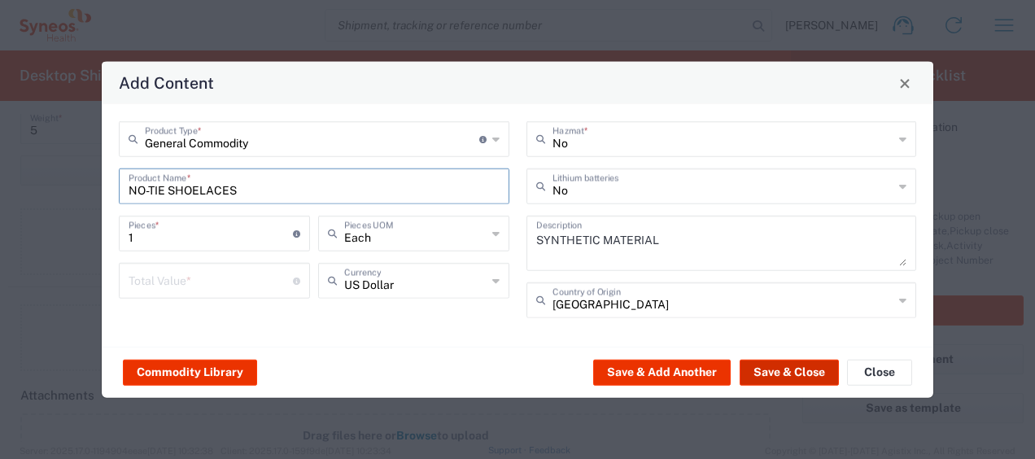
click at [762, 368] on button "Save & Close" at bounding box center [788, 372] width 99 height 26
click at [220, 287] on input "number" at bounding box center [211, 279] width 164 height 28
type input "100"
click at [766, 373] on button "Save & Close" at bounding box center [788, 372] width 99 height 26
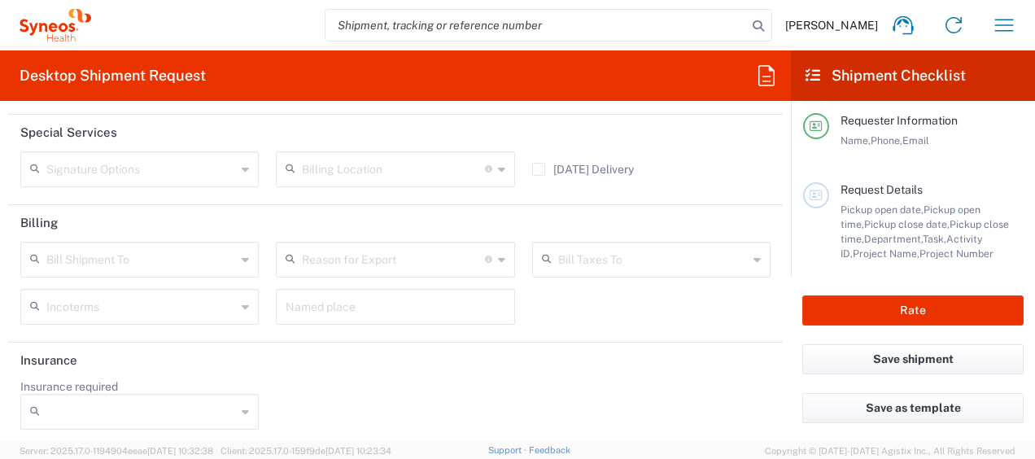
scroll to position [0, 0]
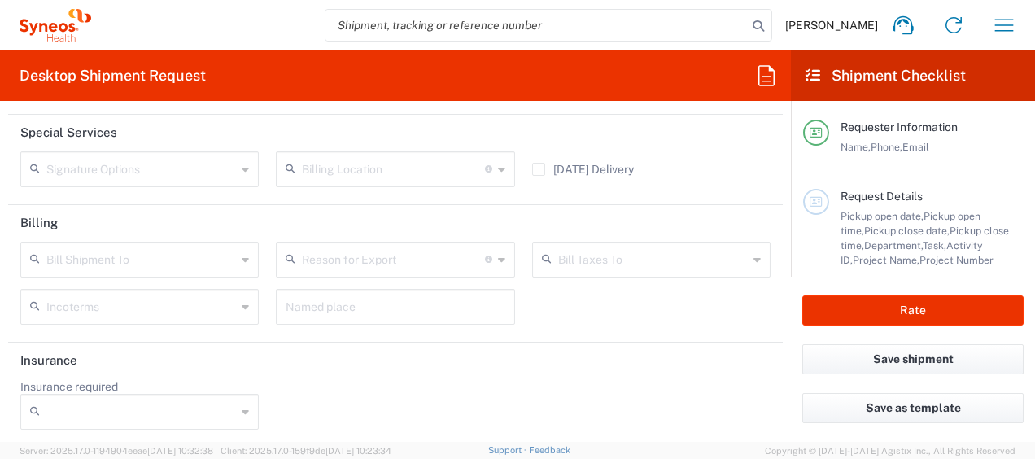
click at [874, 219] on span "Pickup open date," at bounding box center [881, 216] width 83 height 12
click at [886, 312] on button "Rate" at bounding box center [912, 310] width 221 height 30
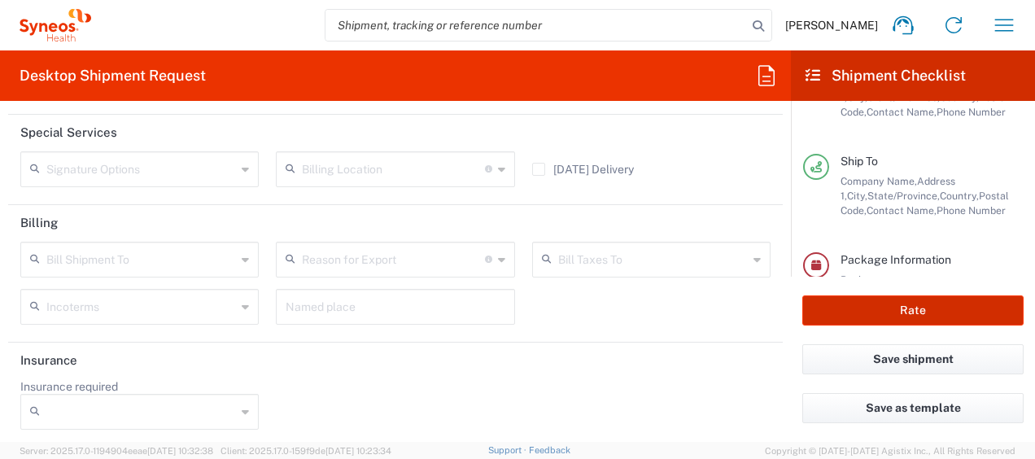
type input "8130 DEPARTMENTAL EXPENSE"
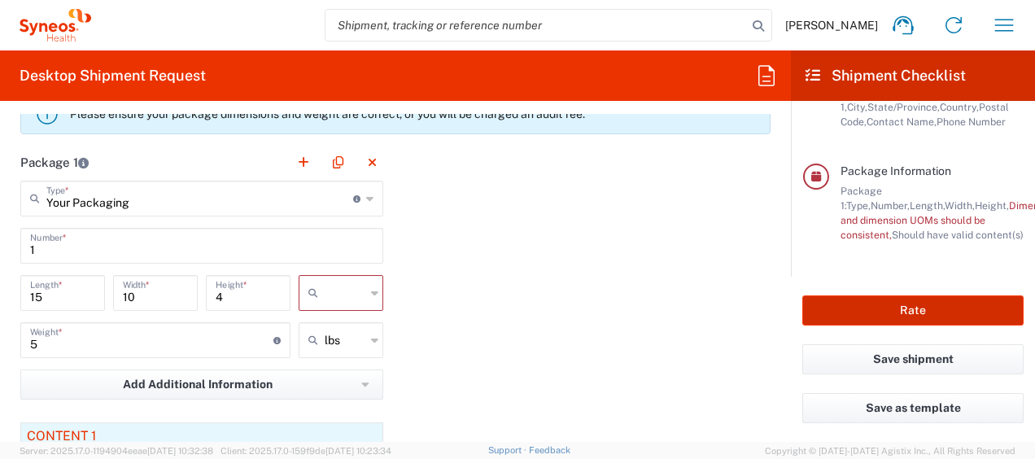
scroll to position [1397, 0]
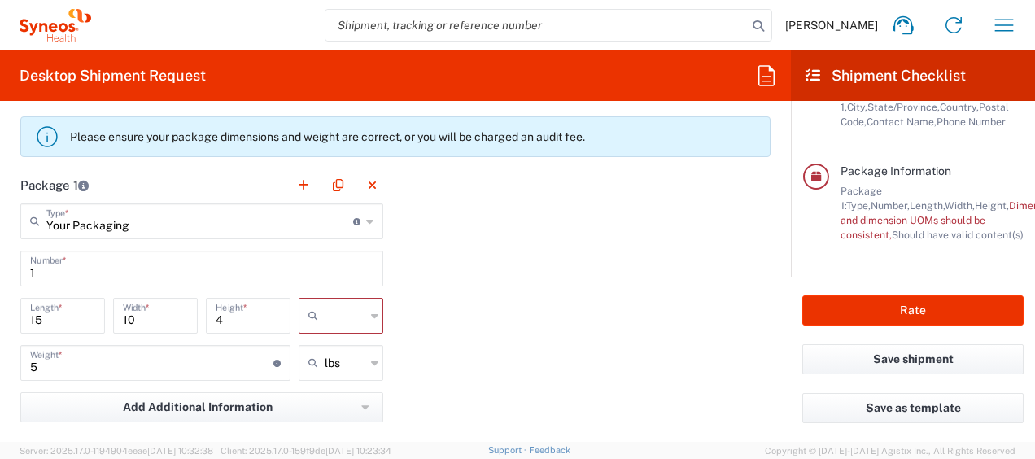
click at [346, 307] on input "text" at bounding box center [345, 316] width 41 height 26
click at [316, 399] on span "in" at bounding box center [335, 401] width 80 height 25
type input "in"
click at [530, 308] on div "Package 1 Your Packaging Type * Material used to package goods Envelope Large B…" at bounding box center [395, 393] width 774 height 453
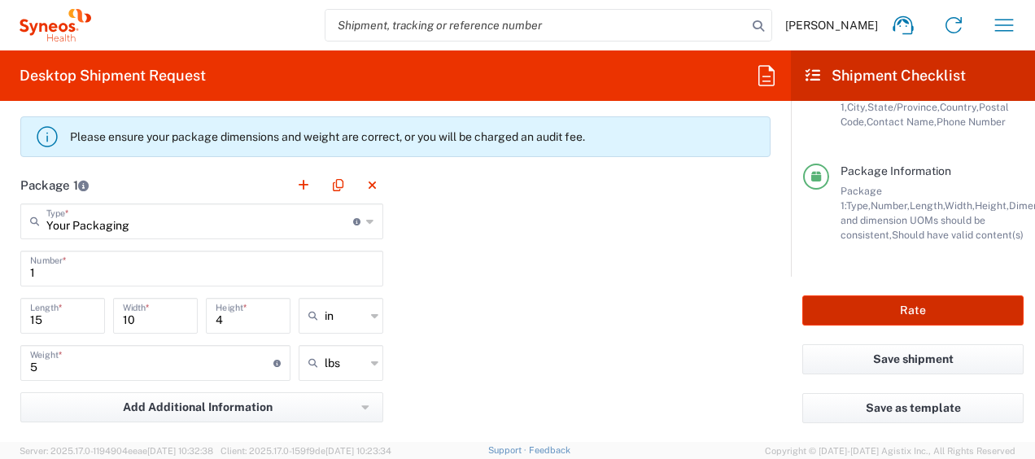
click at [890, 312] on button "Rate" at bounding box center [912, 310] width 221 height 30
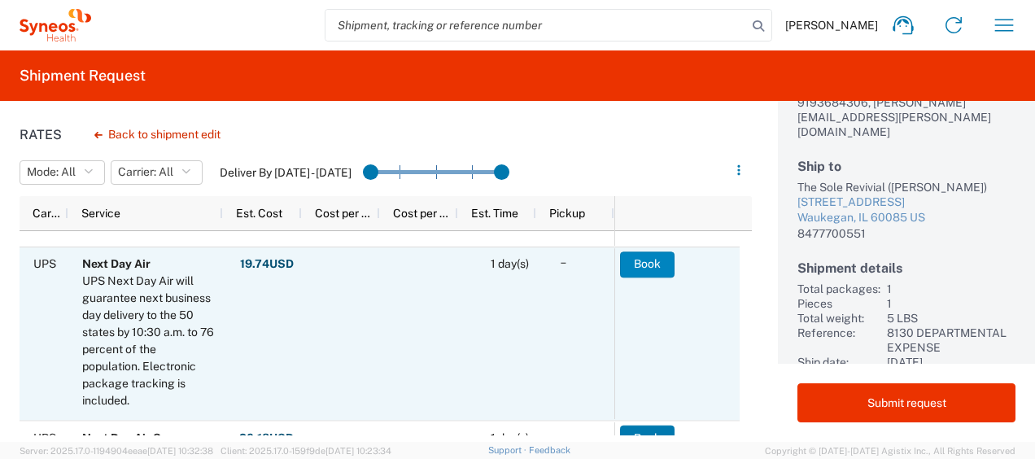
click at [646, 268] on button "Book" at bounding box center [647, 264] width 54 height 26
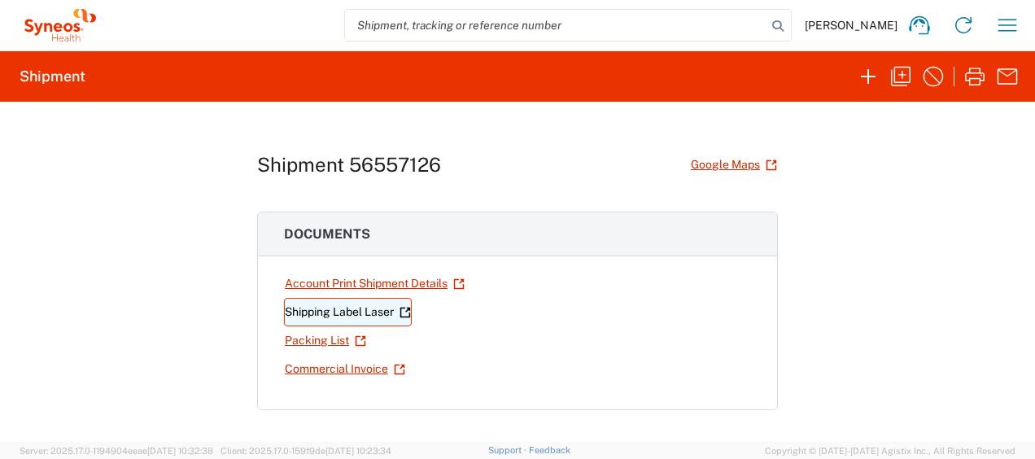
click at [336, 314] on link "Shipping Label Laser" at bounding box center [348, 312] width 128 height 28
